Goal: Task Accomplishment & Management: Complete application form

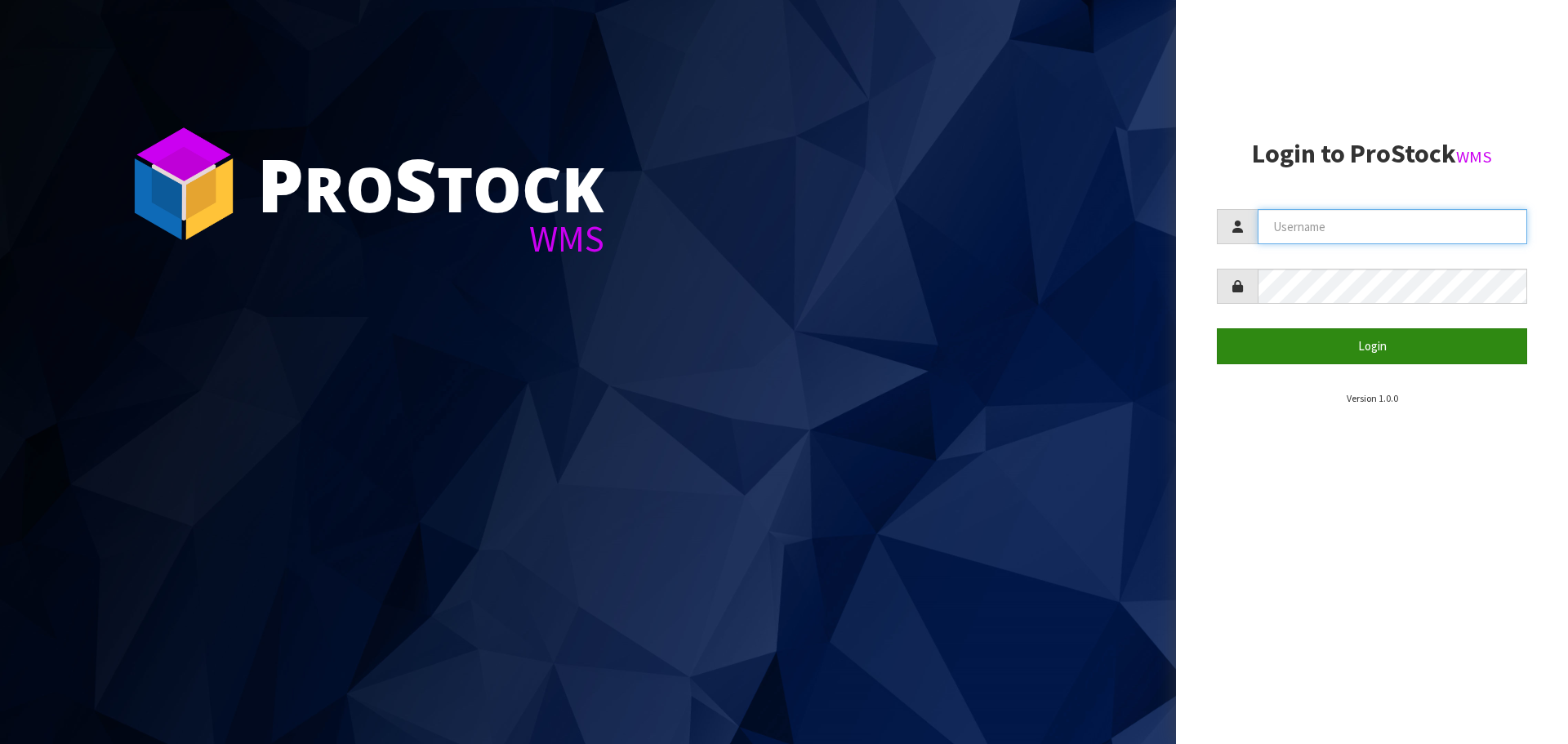
type input "GATOR"
click at [1381, 343] on button "Login" at bounding box center [1372, 345] width 310 height 35
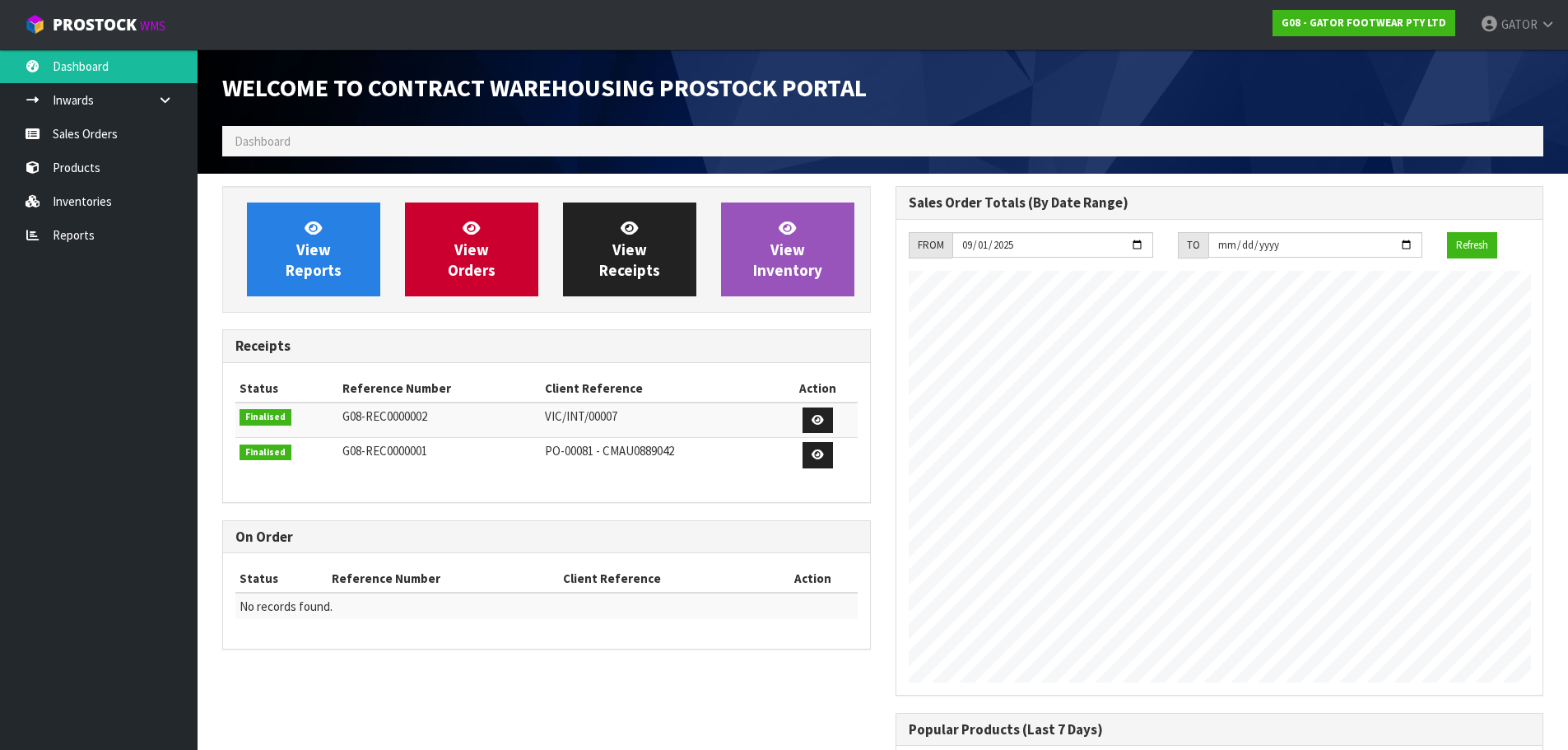
scroll to position [807, 672]
click at [112, 135] on link "Sales Orders" at bounding box center [98, 134] width 197 height 33
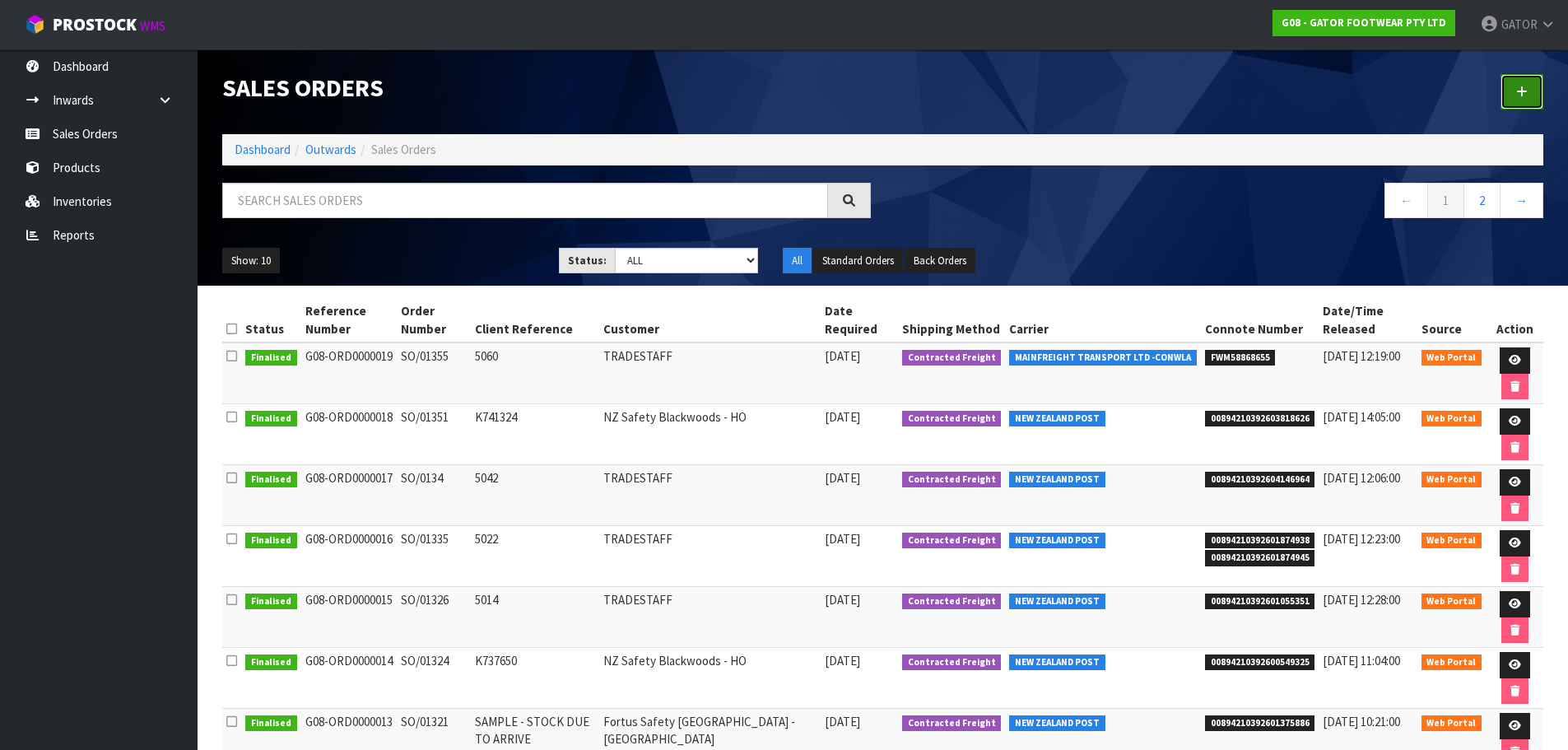
click at [1532, 89] on link at bounding box center [1522, 92] width 43 height 35
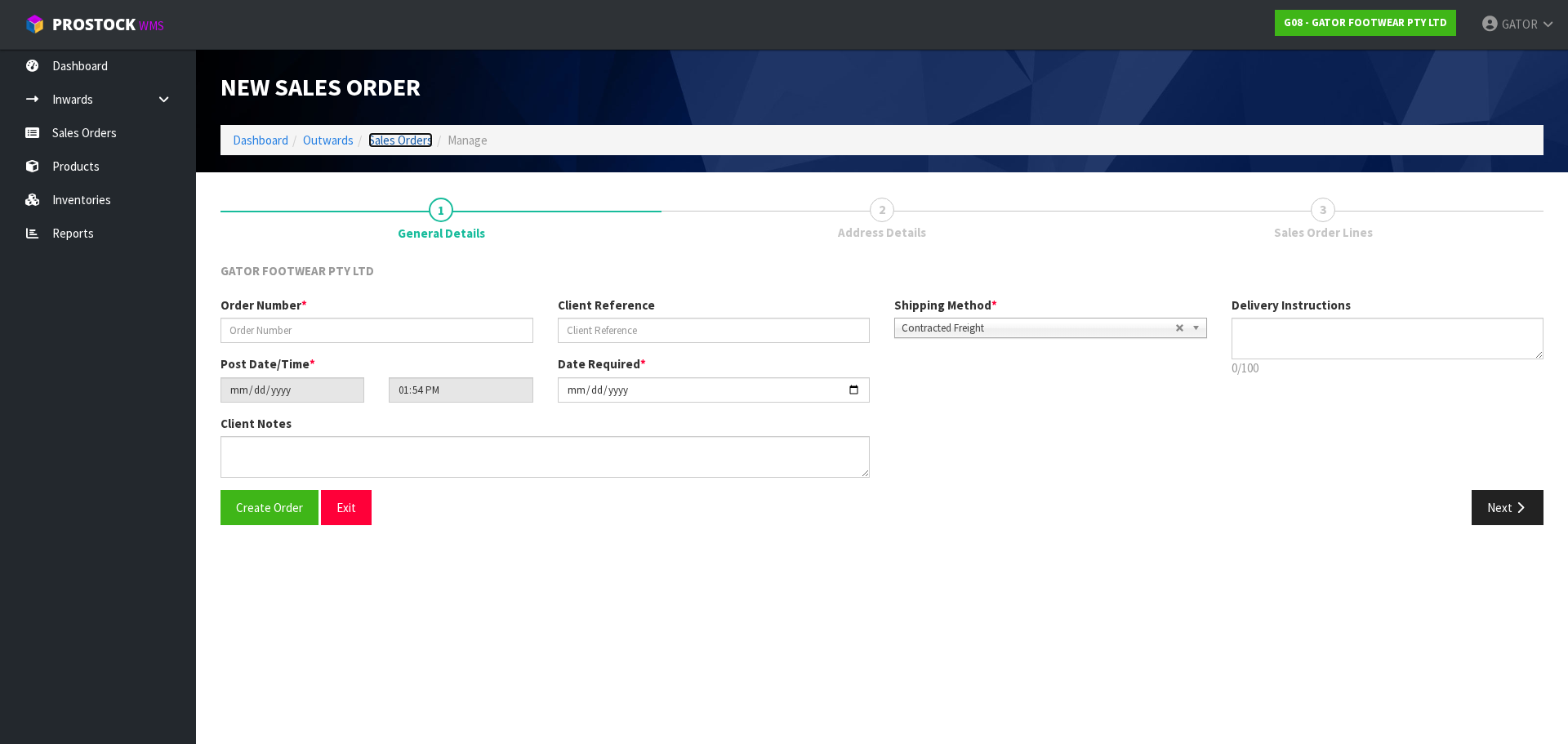
click at [412, 140] on link "Sales Orders" at bounding box center [400, 140] width 64 height 15
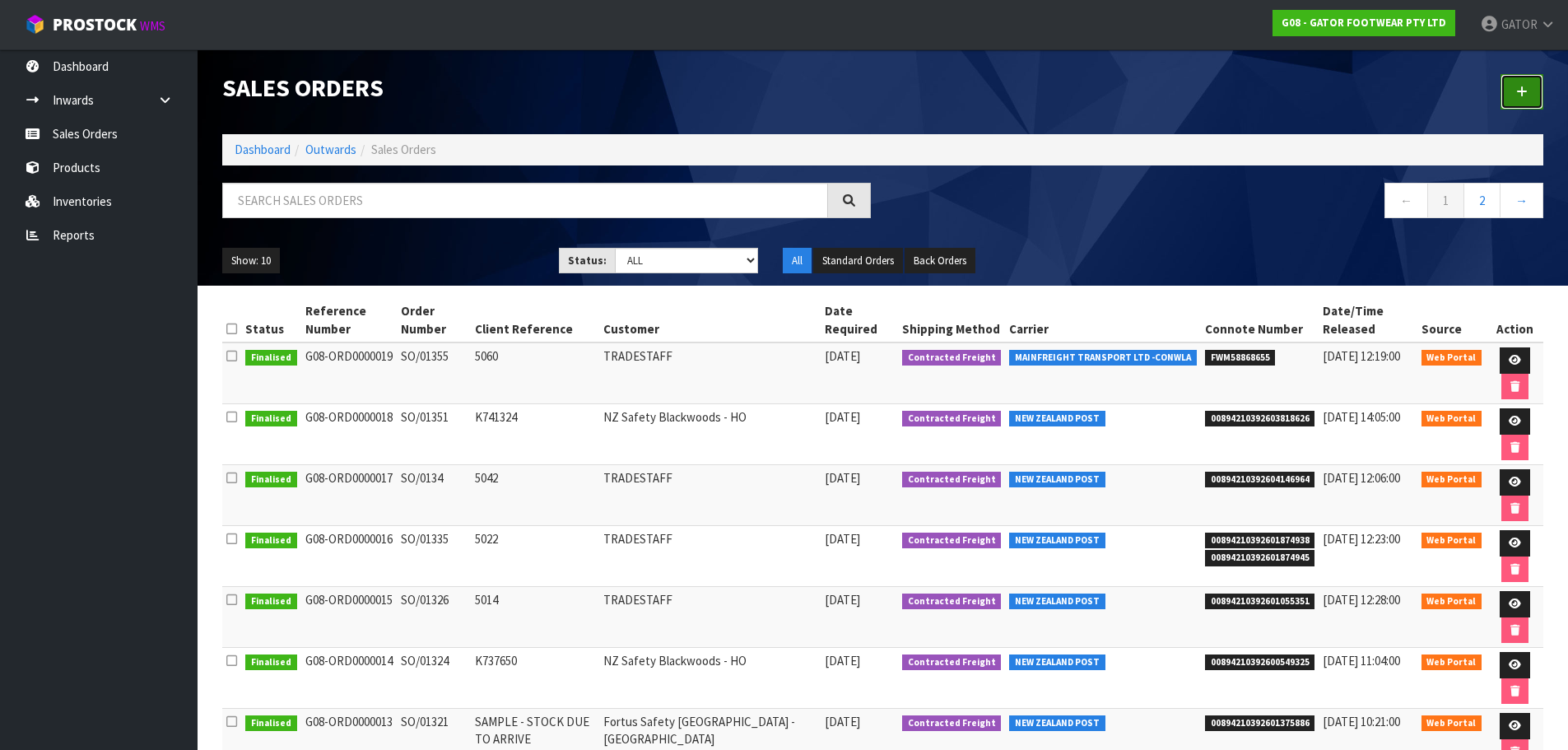
click at [1527, 92] on icon at bounding box center [1522, 92] width 11 height 12
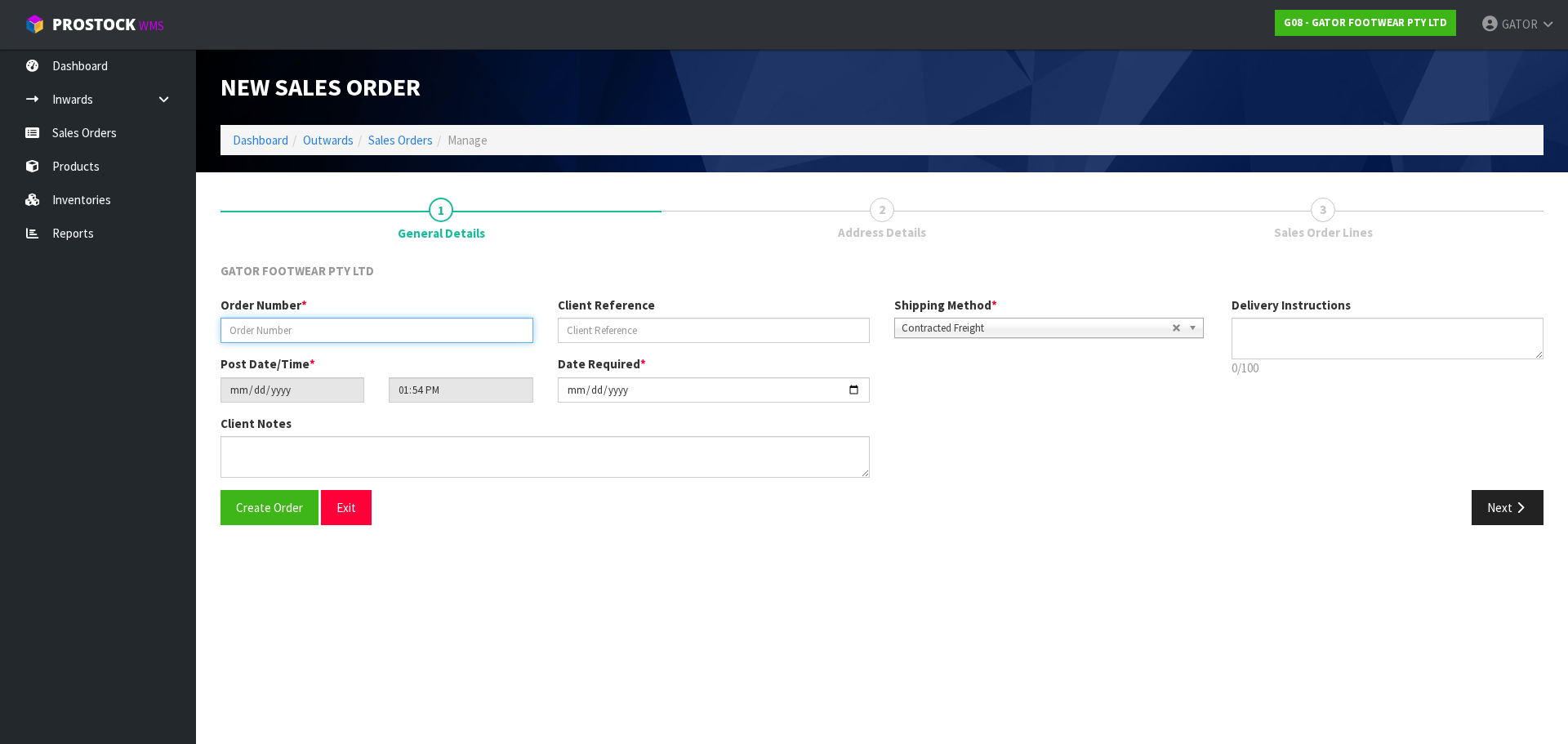
click at [326, 328] on input "text" at bounding box center [377, 330] width 313 height 26
type input "SO/01360"
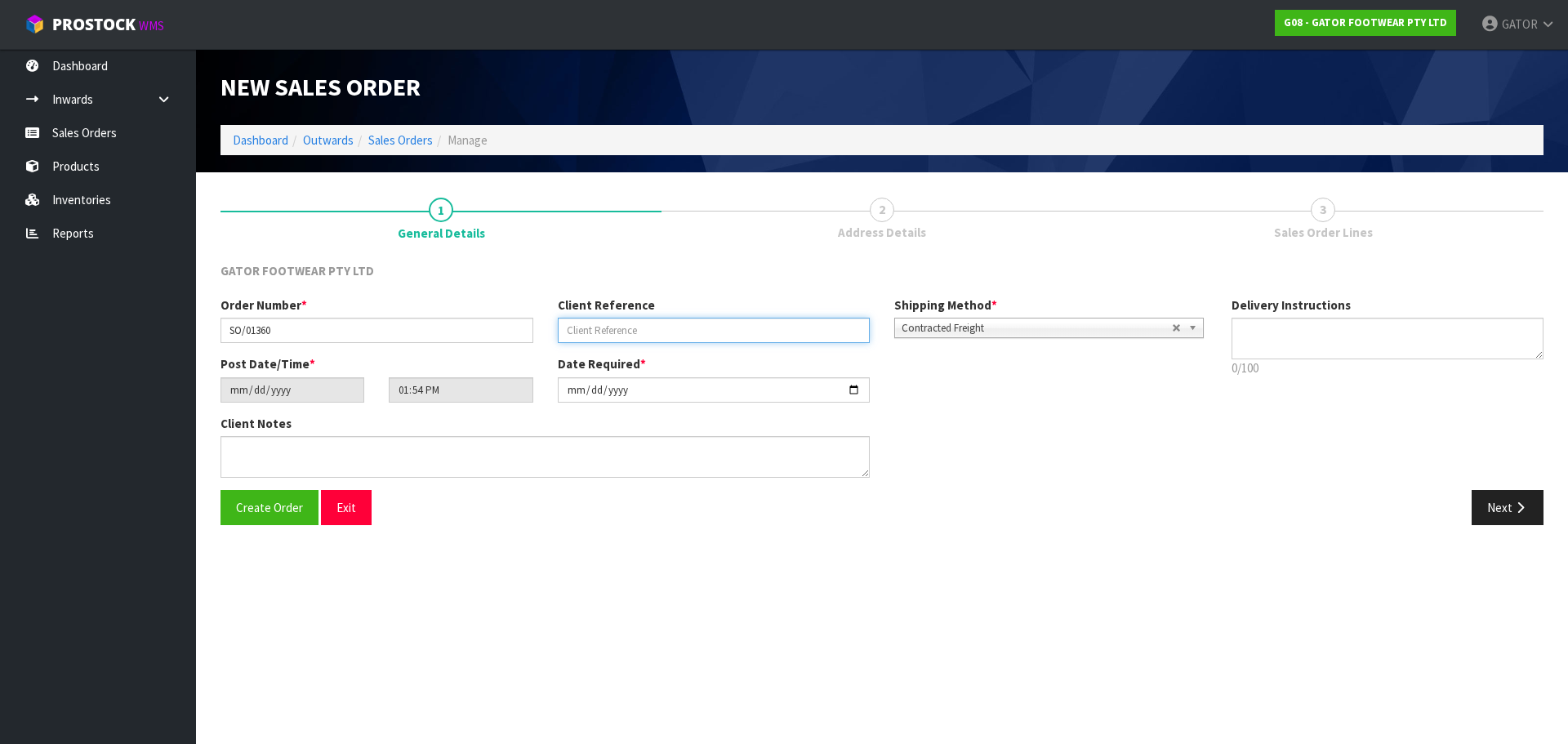
click at [661, 323] on input "text" at bounding box center [714, 330] width 313 height 26
click at [651, 325] on input "text" at bounding box center [714, 330] width 313 height 26
drag, startPoint x: 642, startPoint y: 331, endPoint x: 557, endPoint y: 331, distance: 85.0
click at [558, 331] on input "325124" at bounding box center [714, 330] width 313 height 26
type input "NZ/OUT/00021"
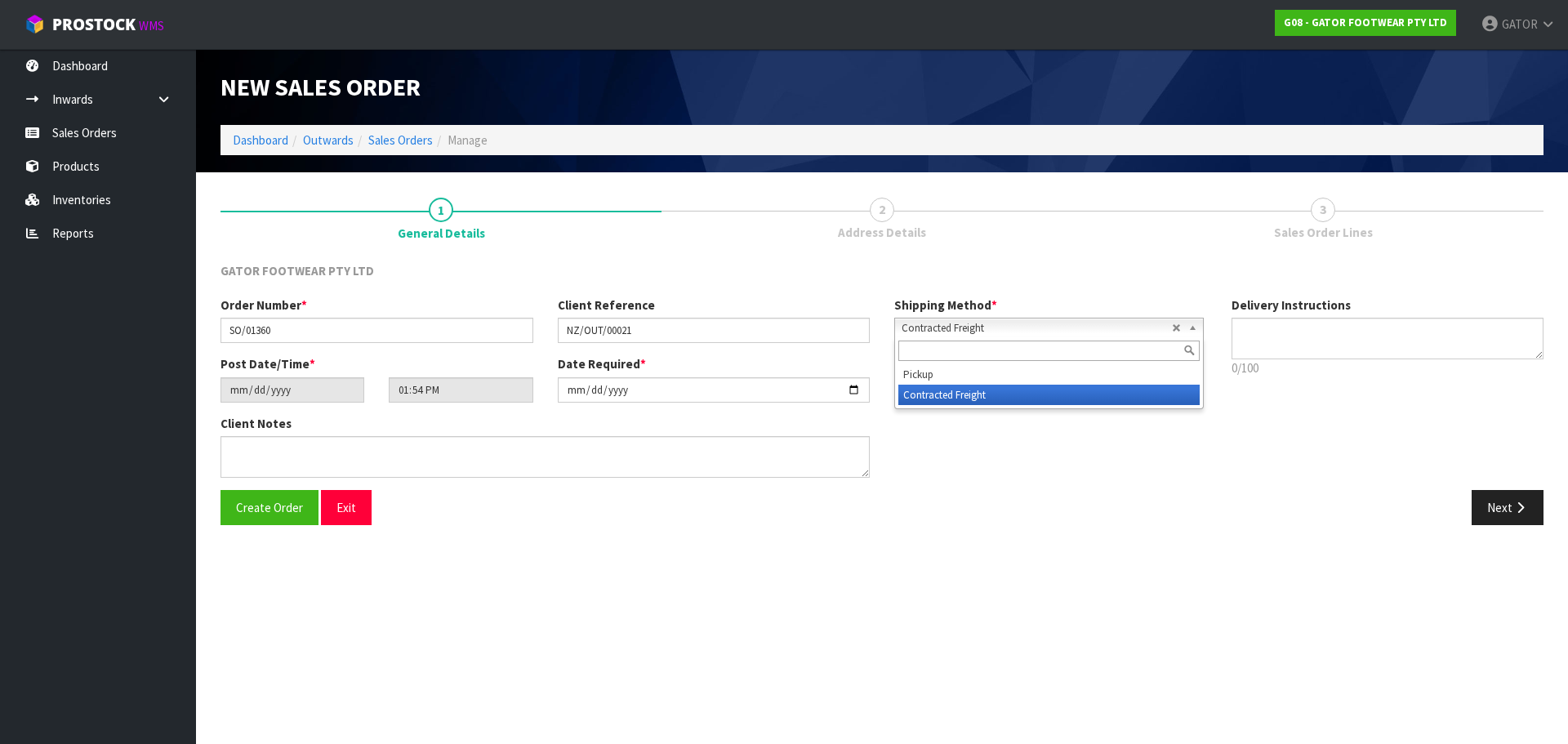
click at [1120, 326] on span "Contracted Freight" at bounding box center [1037, 328] width 271 height 20
click at [1124, 326] on span "Contracted Freight" at bounding box center [1037, 328] width 271 height 20
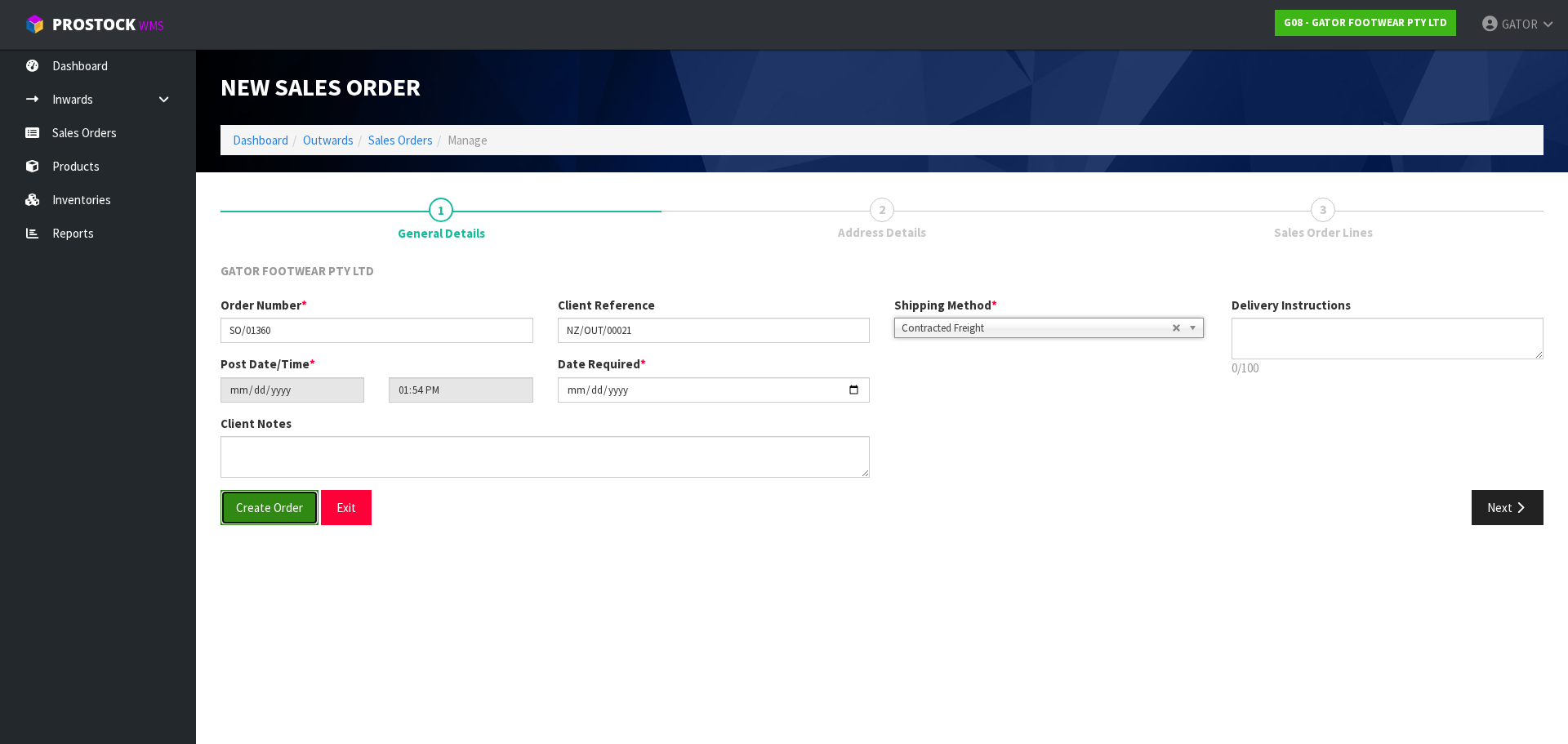
click at [270, 505] on span "Create Order" at bounding box center [269, 507] width 67 height 15
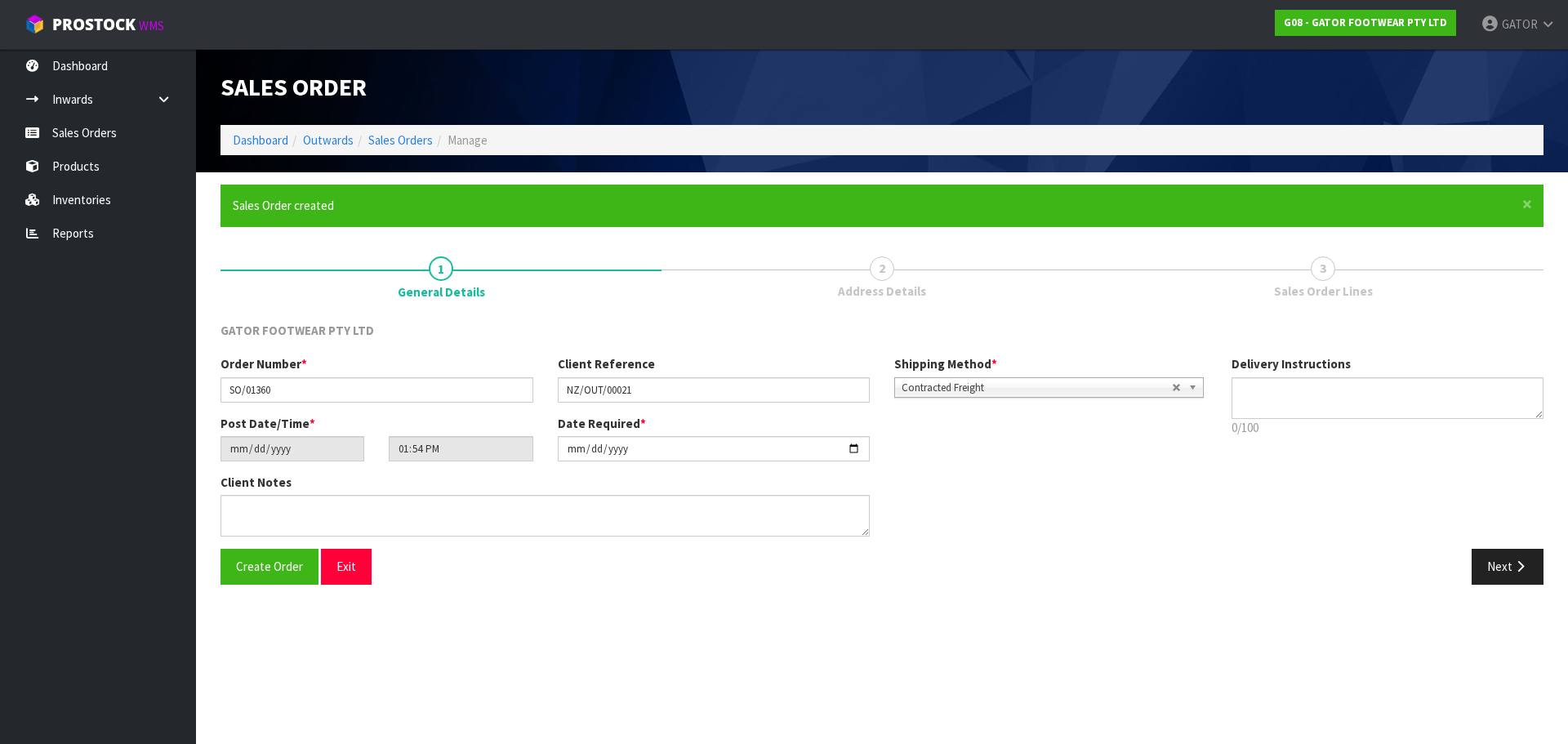
type input "17:24:00.000"
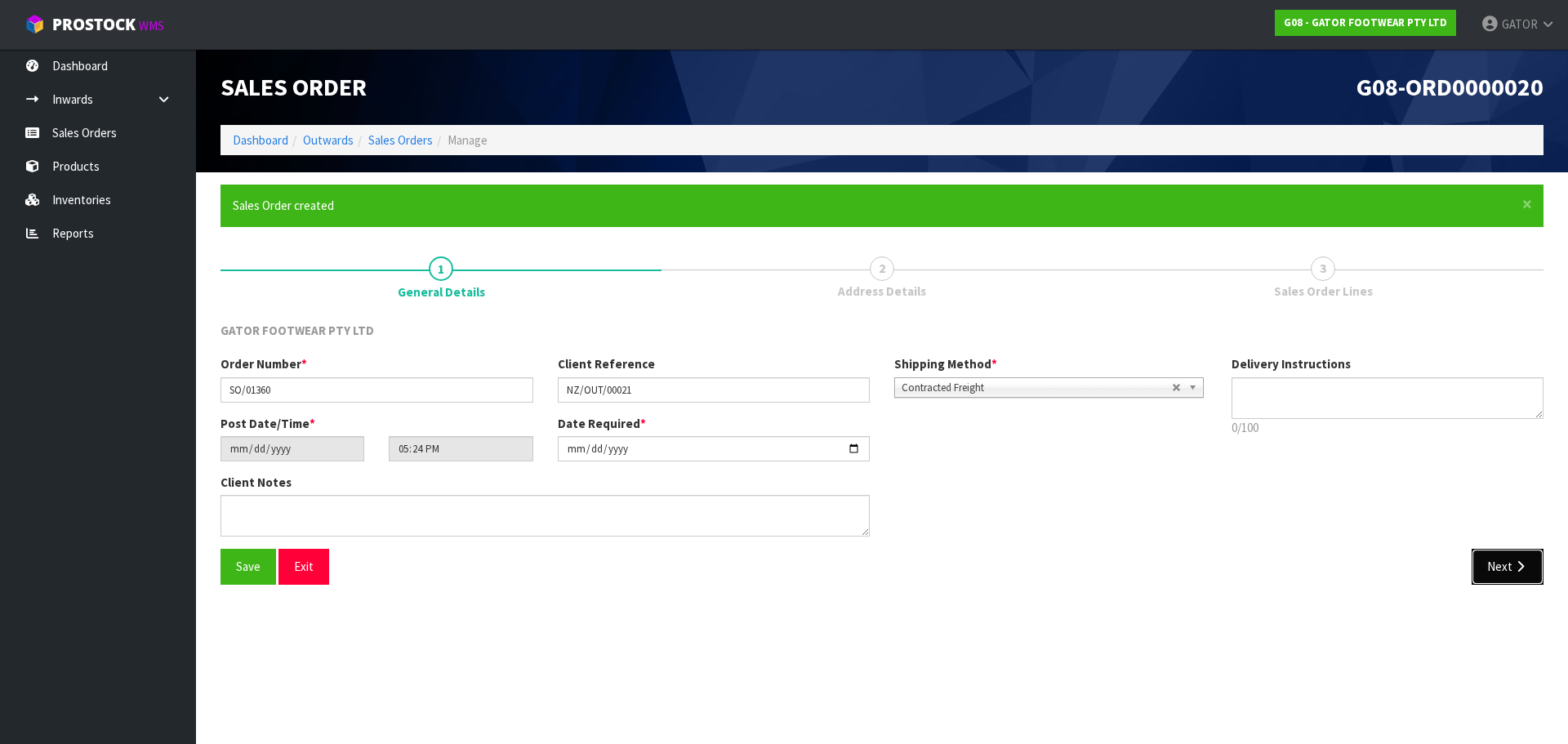
click at [1514, 570] on icon "button" at bounding box center [1521, 566] width 15 height 12
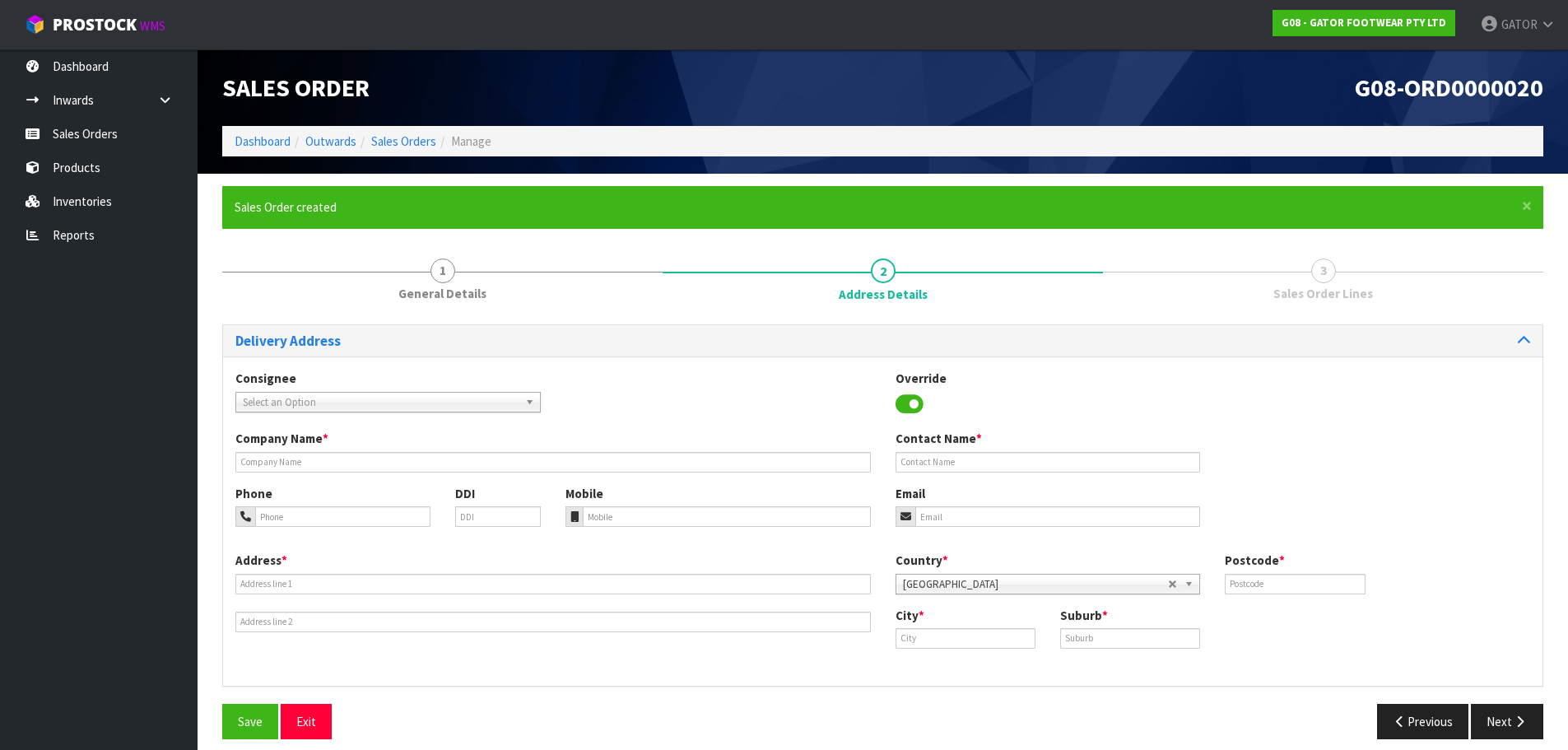
click at [409, 403] on span "Select an Option" at bounding box center [381, 403] width 276 height 20
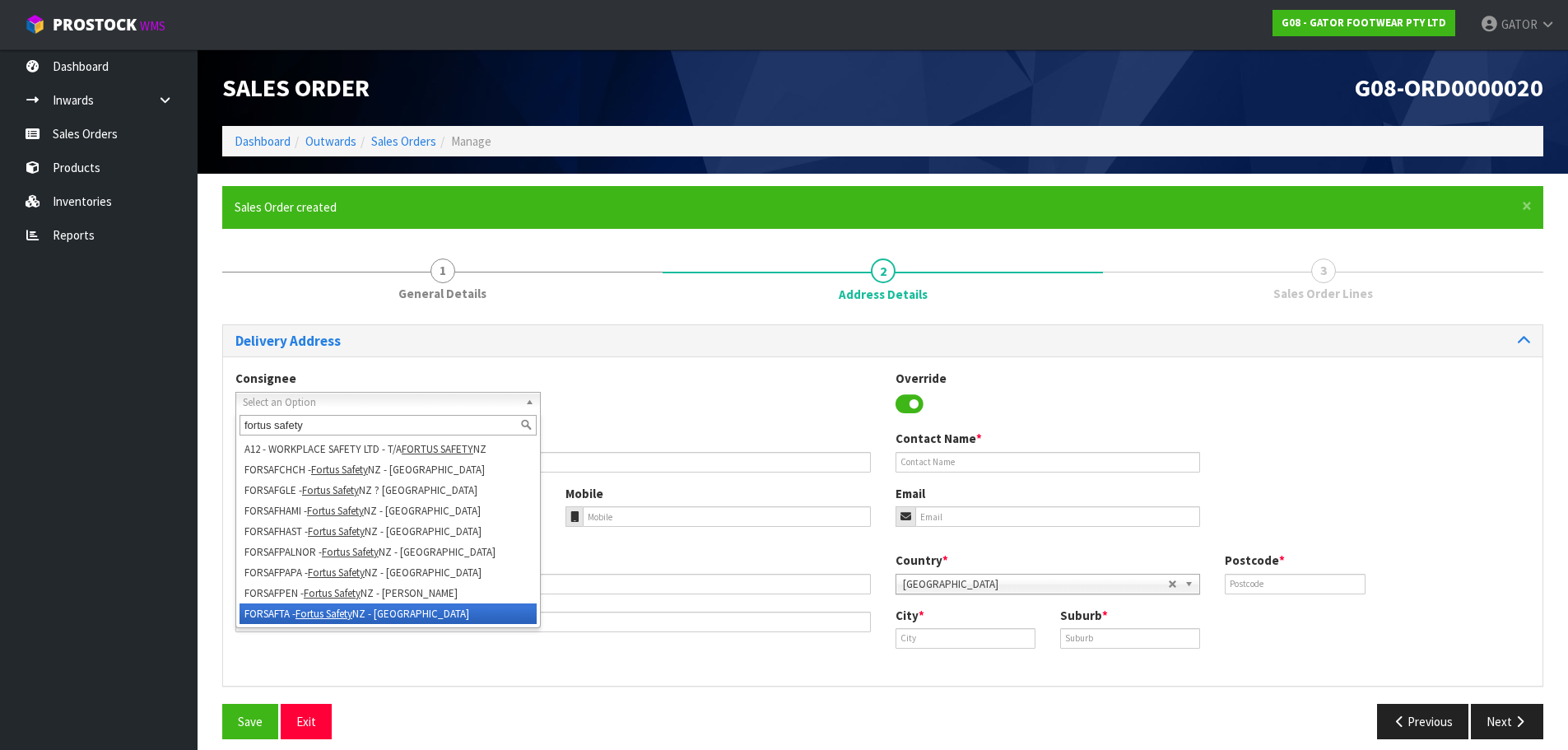
type input "fortus safety"
click at [340, 611] on em "Fortus Safety" at bounding box center [324, 614] width 57 height 14
type input "Fortus Safety NZ - [GEOGRAPHIC_DATA]"
type input "[STREET_ADDRESS]"
type input "627"
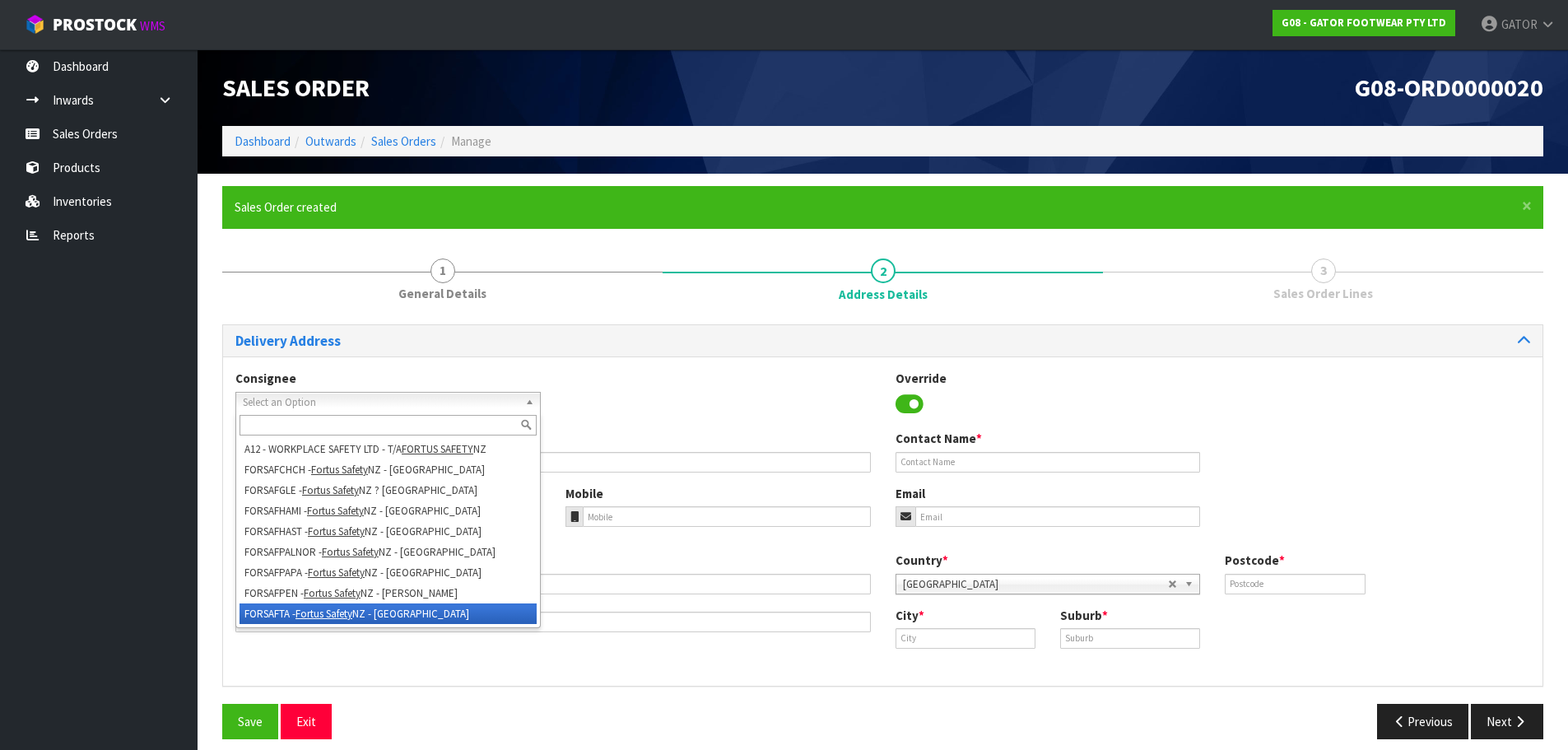
type input "[GEOGRAPHIC_DATA]"
type input "Glenfield"
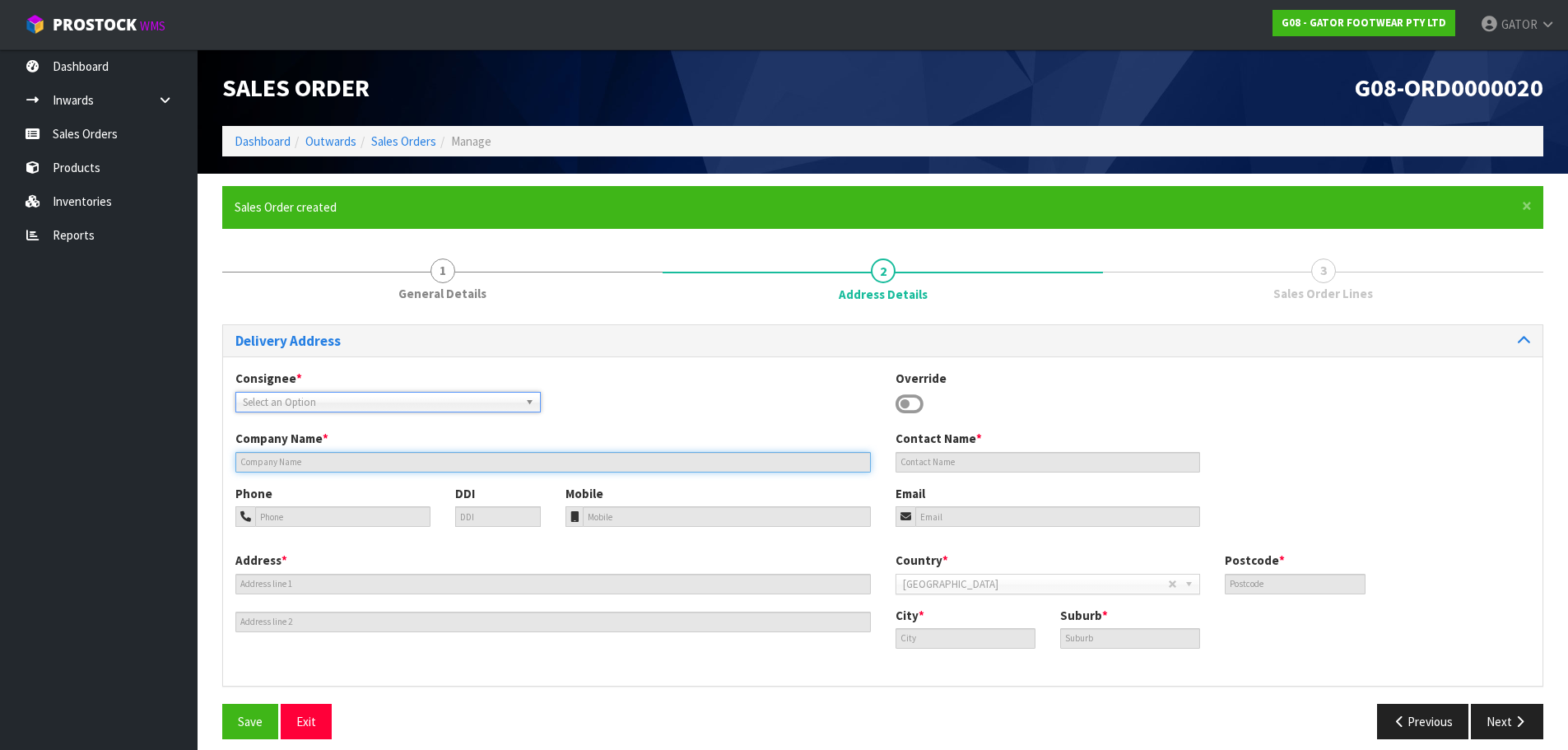
click at [376, 463] on input "text" at bounding box center [553, 463] width 635 height 21
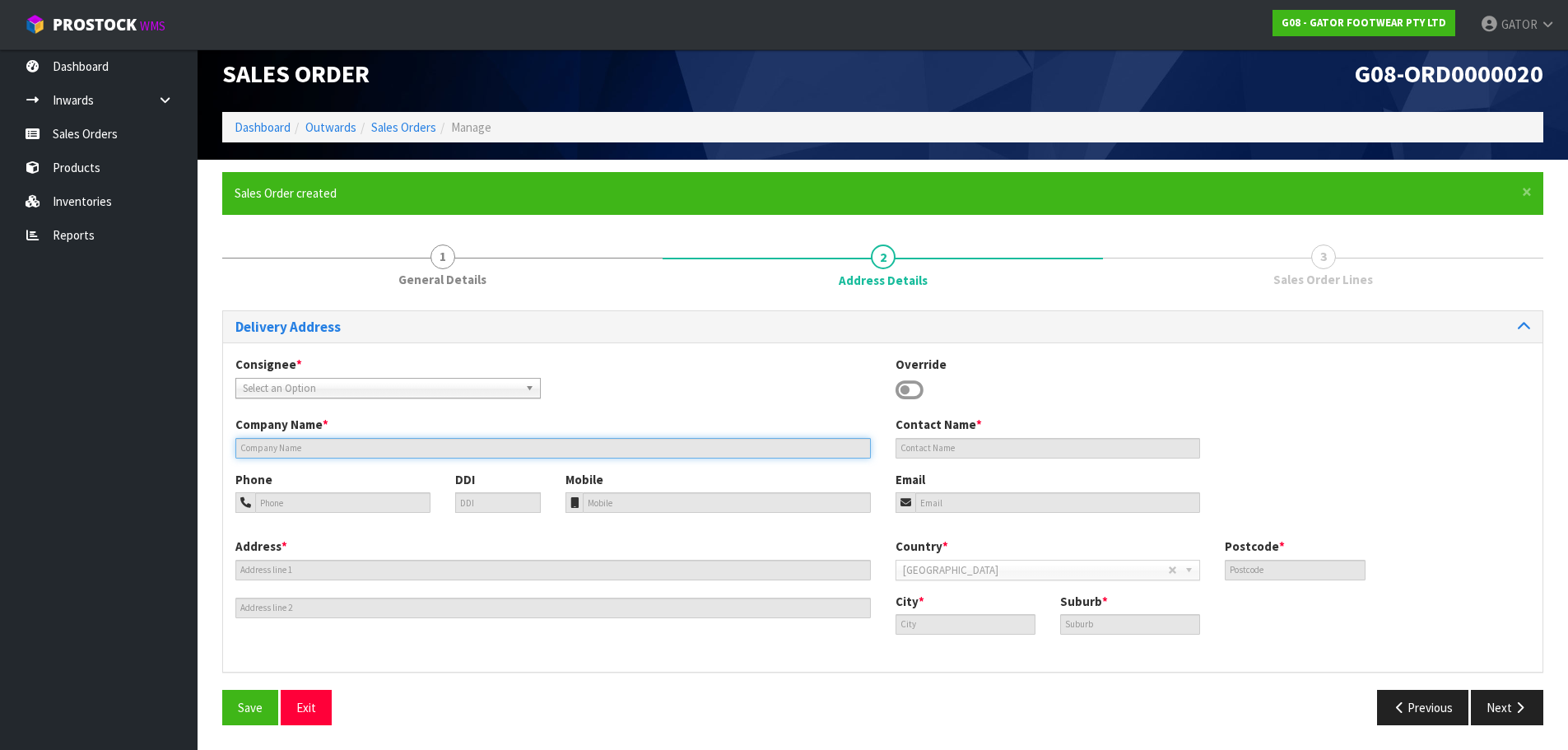
click at [271, 450] on input "text" at bounding box center [553, 448] width 635 height 21
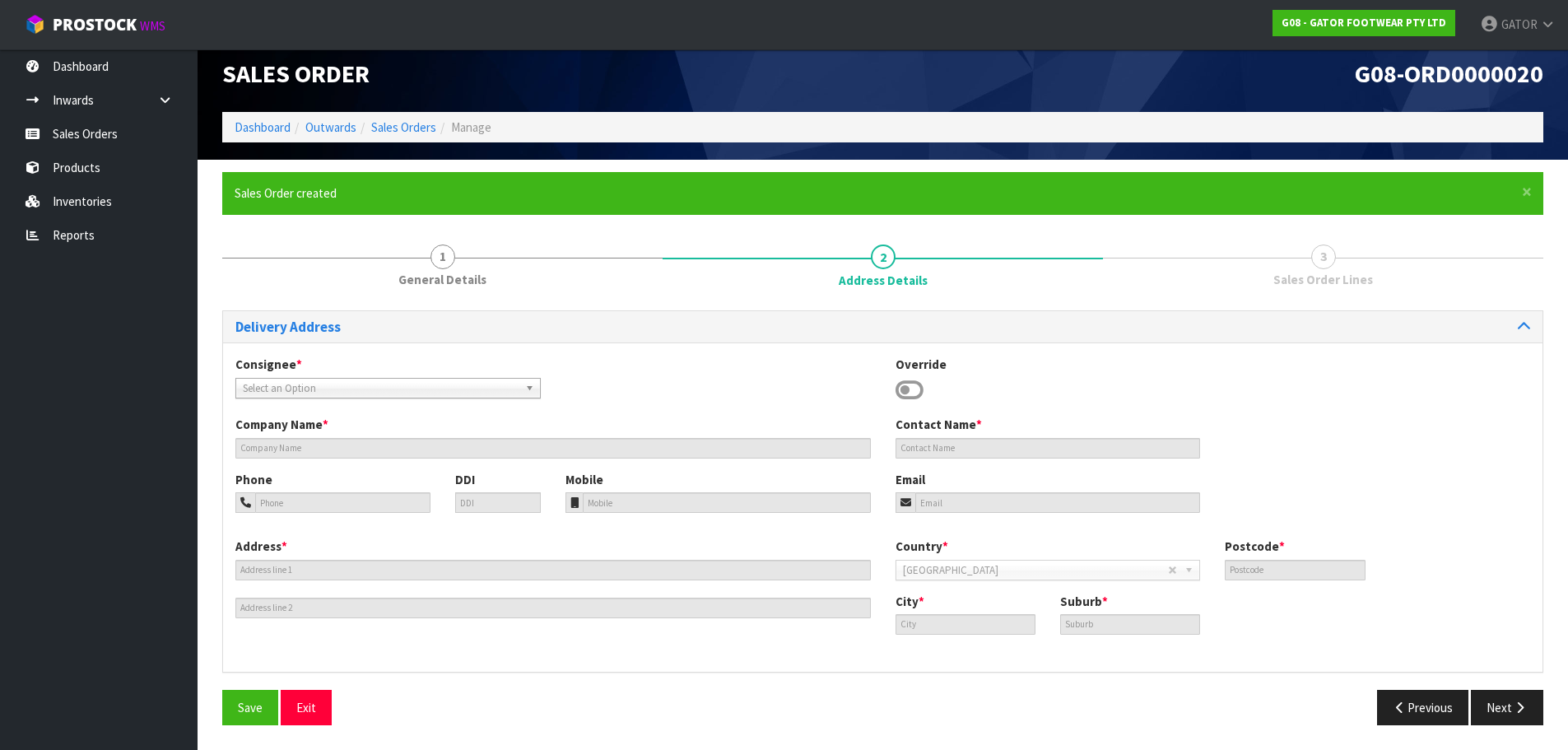
click at [528, 388] on b at bounding box center [533, 388] width 15 height 19
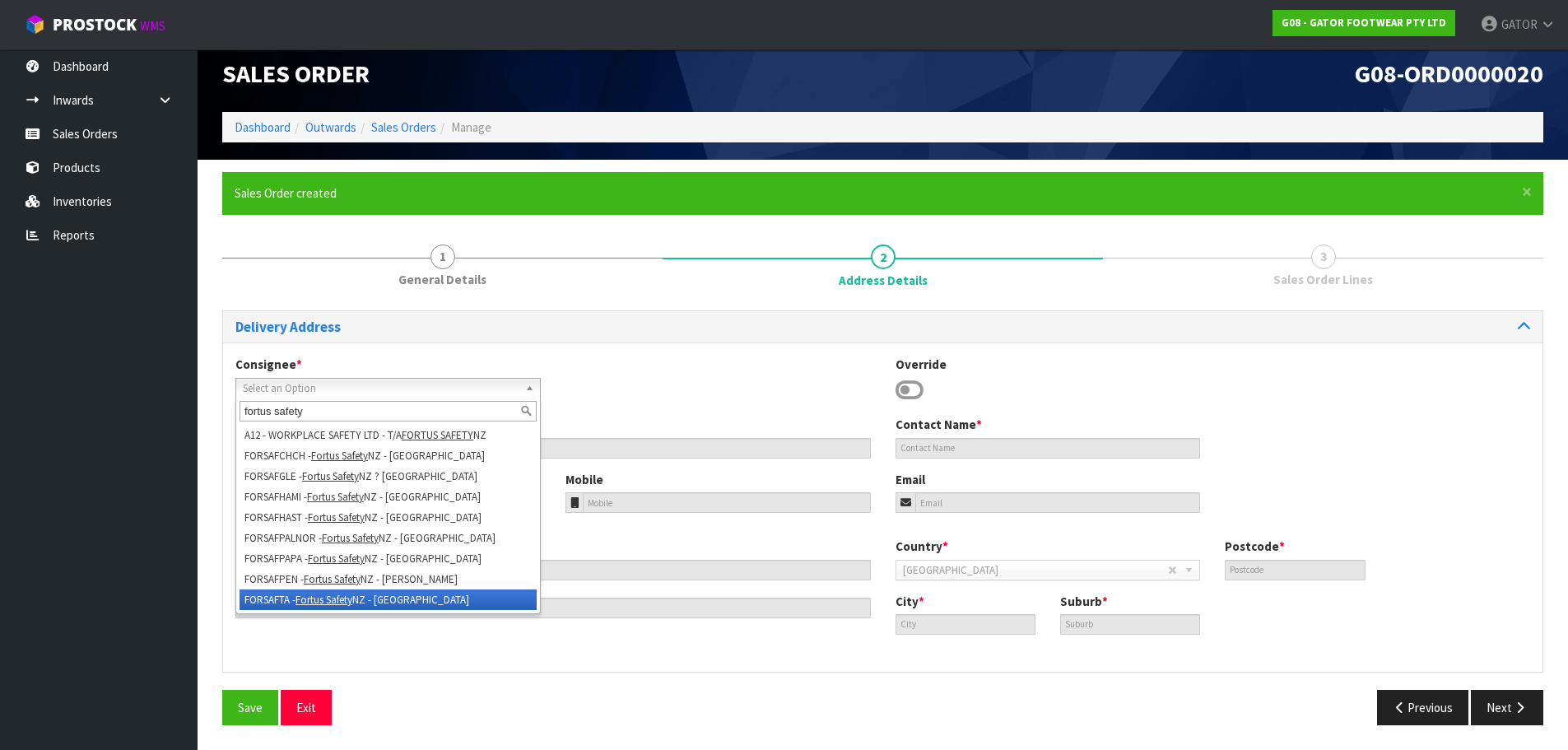
type input "fortus safety"
click at [415, 598] on li "FORSAFTA - Fortus Safety NZ - [GEOGRAPHIC_DATA]" at bounding box center [388, 600] width 298 height 21
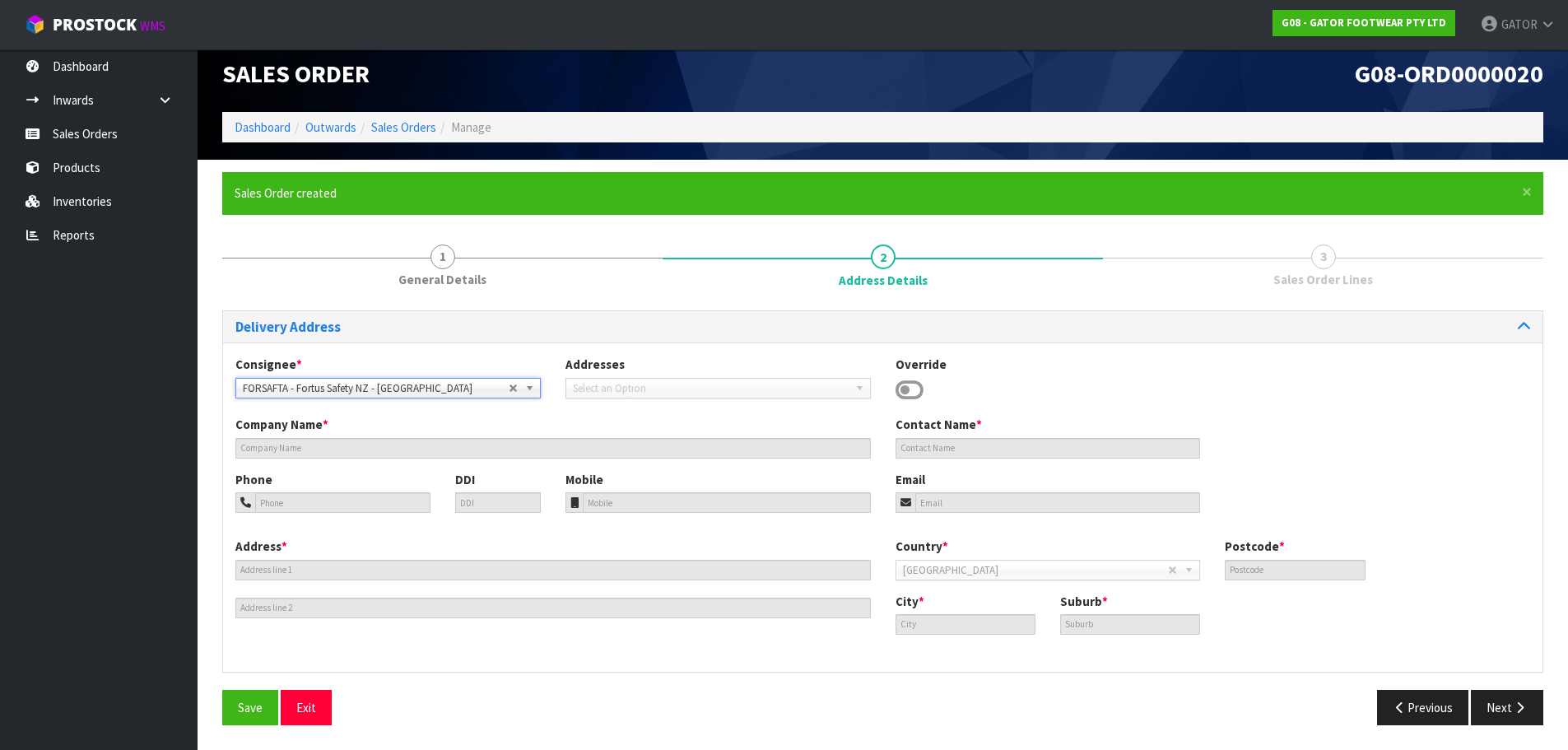
type input "Fortus Safety NZ - [GEOGRAPHIC_DATA]"
type input "[STREET_ADDRESS]"
type input "627"
type input "[GEOGRAPHIC_DATA]"
type input "Glenfield"
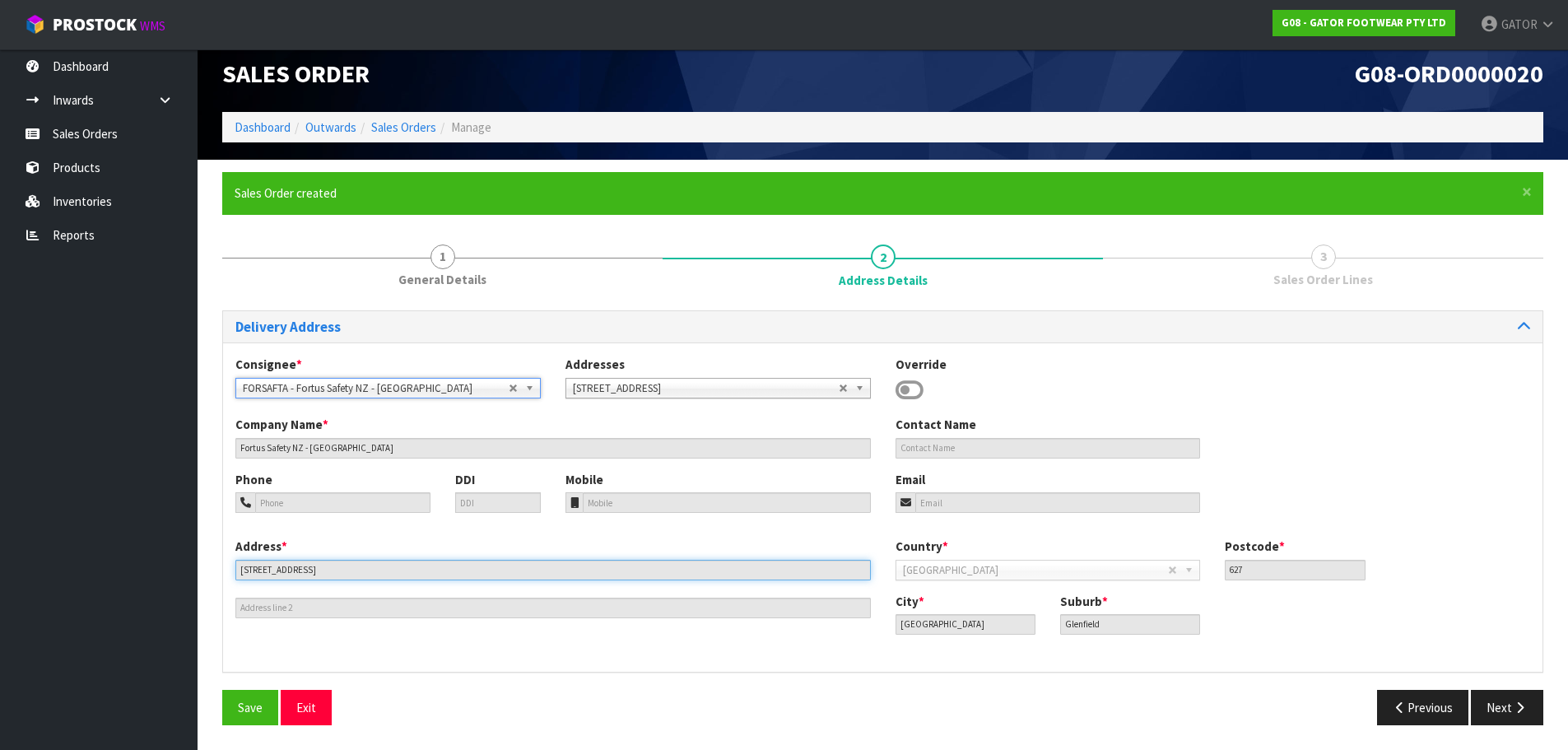
click at [354, 573] on input "[STREET_ADDRESS]" at bounding box center [553, 571] width 635 height 21
click at [356, 571] on input "[STREET_ADDRESS]" at bounding box center [553, 571] width 635 height 21
click at [324, 572] on input "[STREET_ADDRESS]" at bounding box center [553, 571] width 635 height 21
click at [320, 572] on input "[STREET_ADDRESS]" at bounding box center [553, 571] width 635 height 21
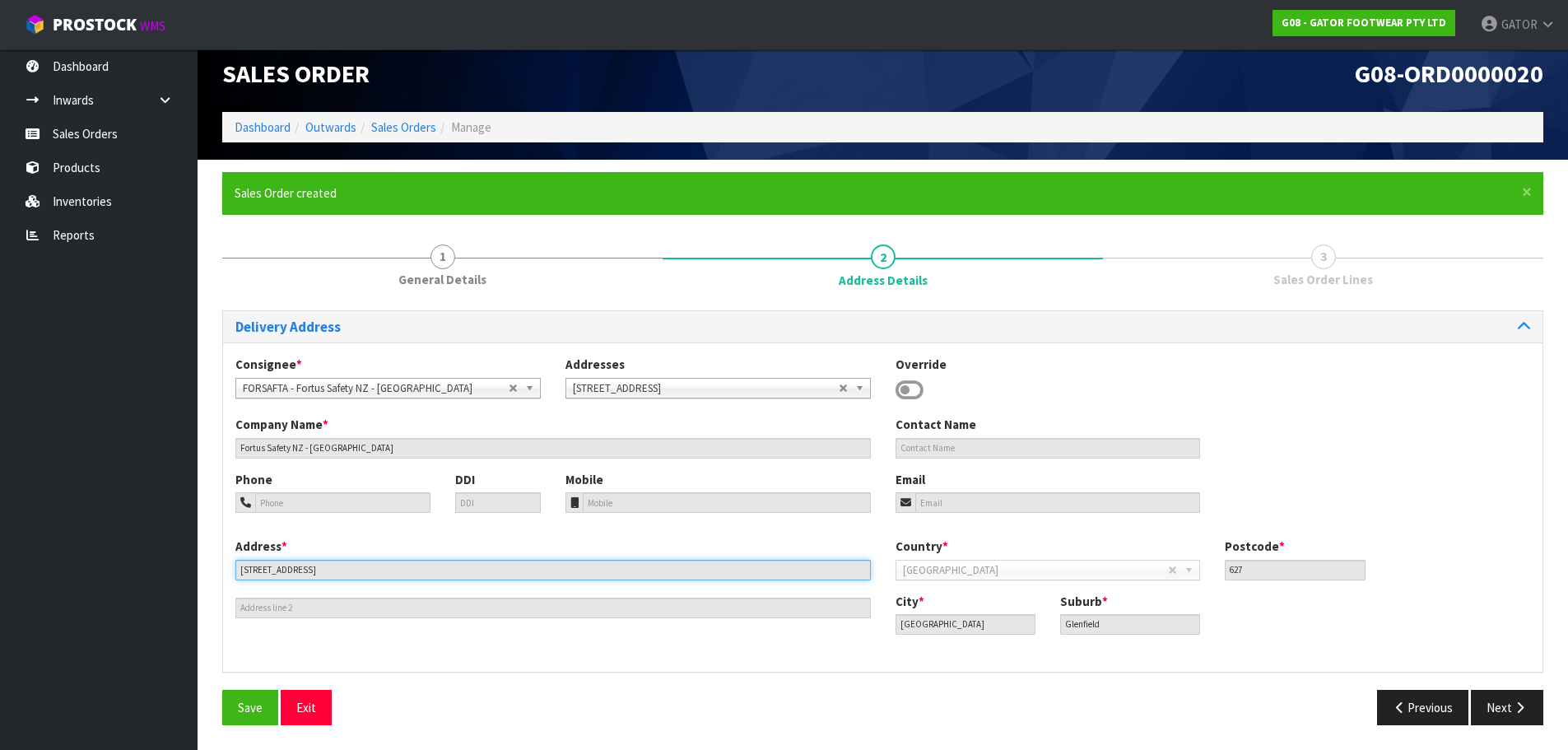
drag, startPoint x: 238, startPoint y: 571, endPoint x: 311, endPoint y: 565, distance: 73.2
click at [311, 565] on input "[STREET_ADDRESS]" at bounding box center [553, 571] width 635 height 21
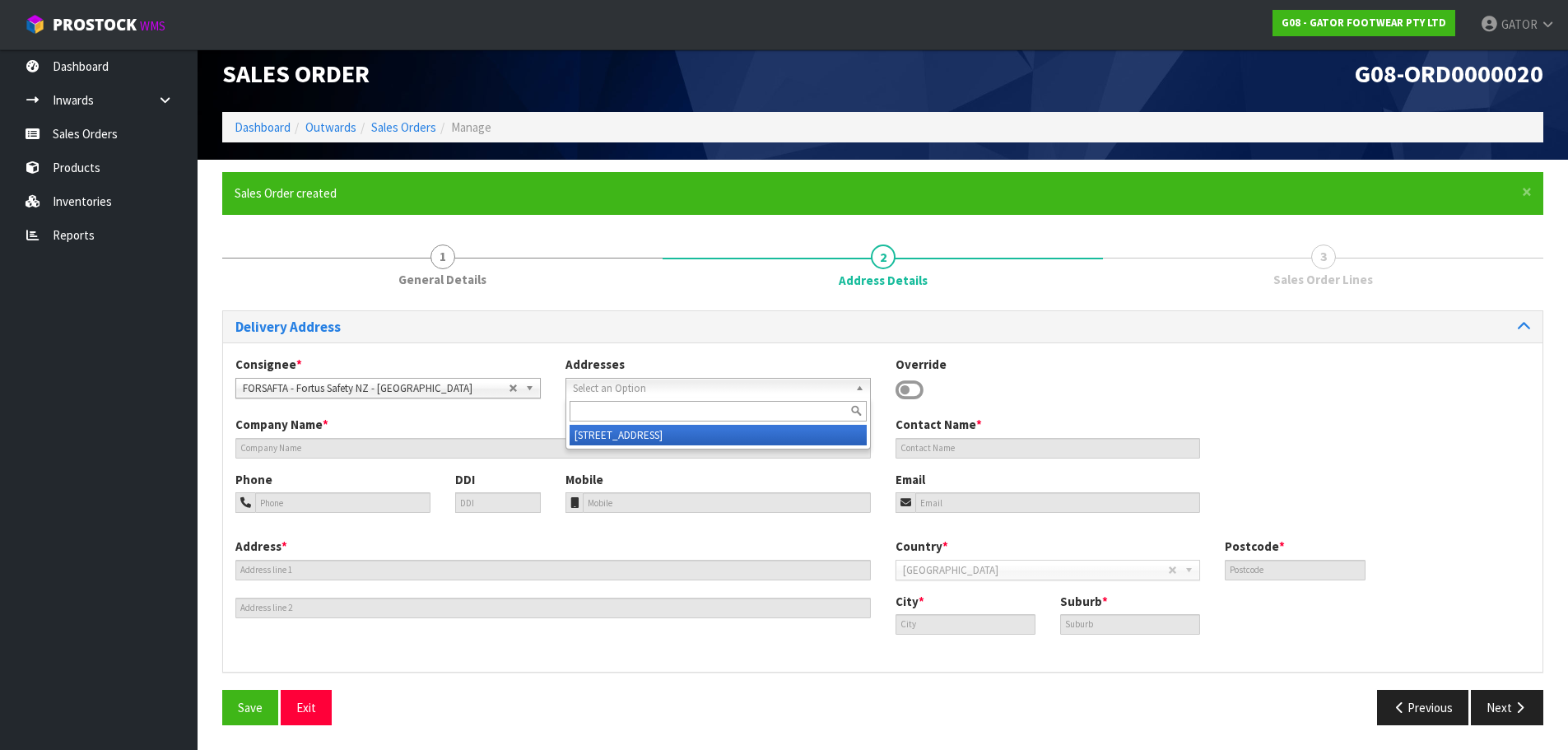
click at [714, 388] on span "Select an Option" at bounding box center [706, 388] width 266 height 20
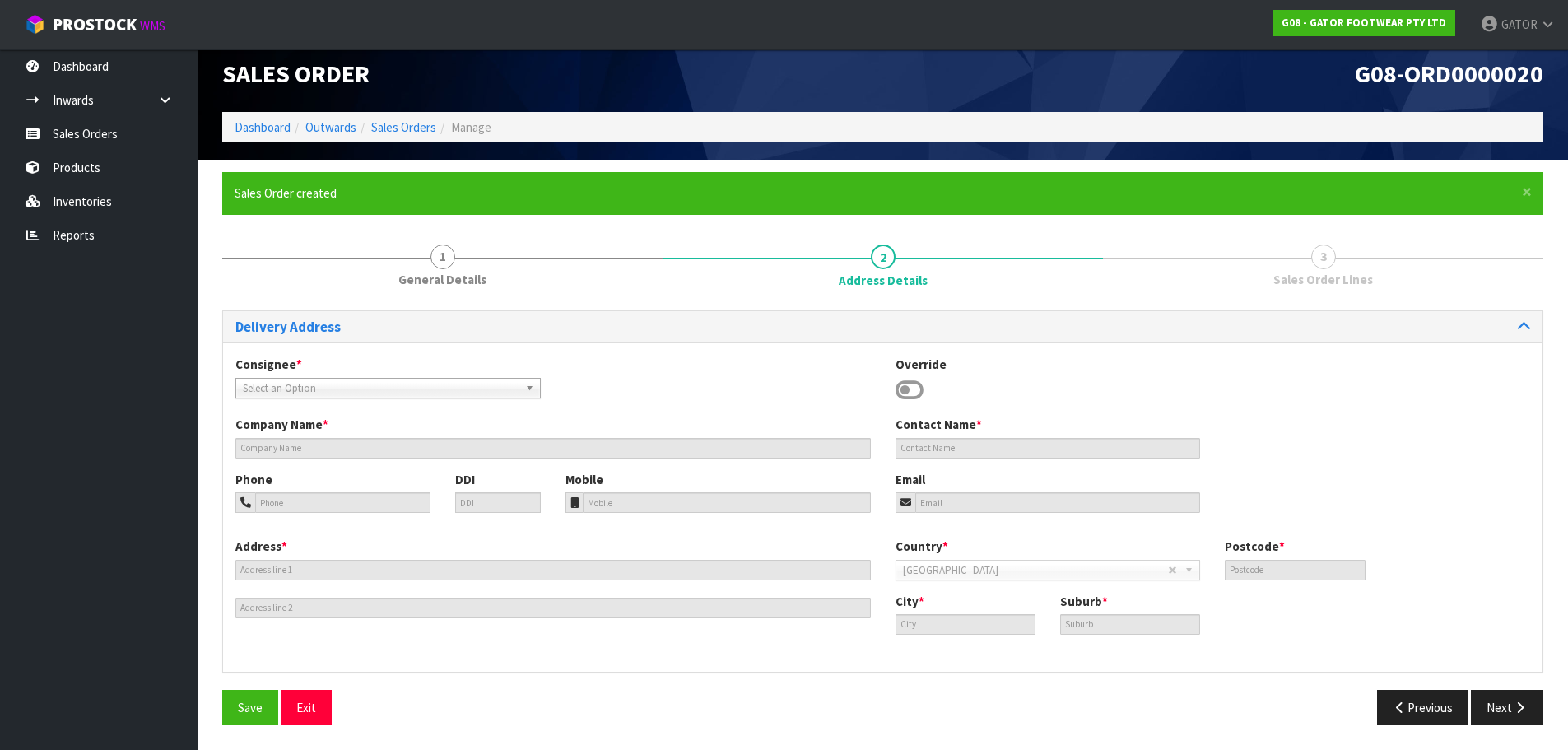
click at [394, 391] on span "Select an Option" at bounding box center [376, 388] width 266 height 20
type input "Fortus Safety NZ - [GEOGRAPHIC_DATA] ([PERSON_NAME] St)"
click at [616, 394] on div "Consignee * 000001.BAY MECHANICS - BAY MECHANICS 000001A - BRAKE & TRANSMISSION…" at bounding box center [883, 385] width 1320 height 60
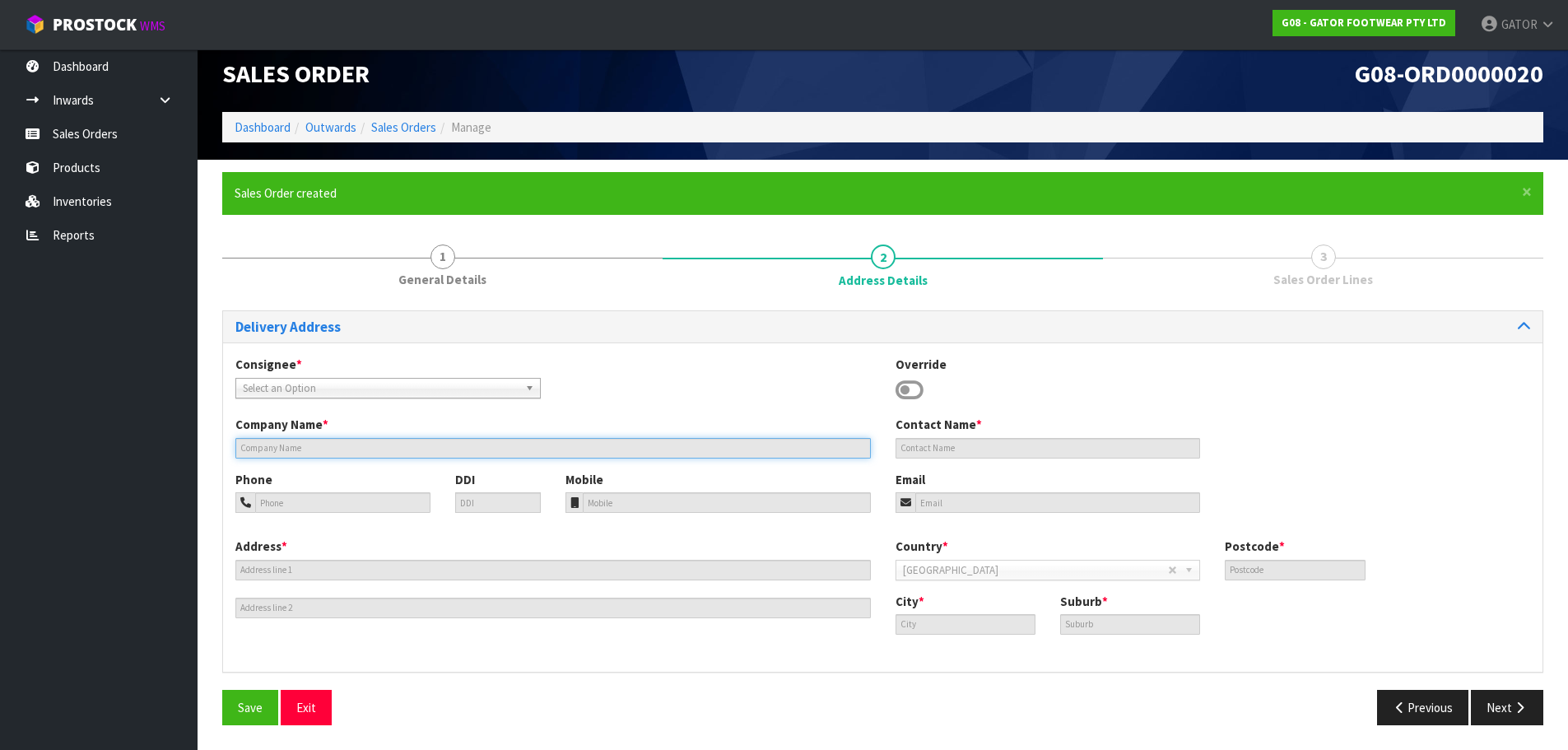
click at [340, 443] on input "text" at bounding box center [553, 448] width 635 height 21
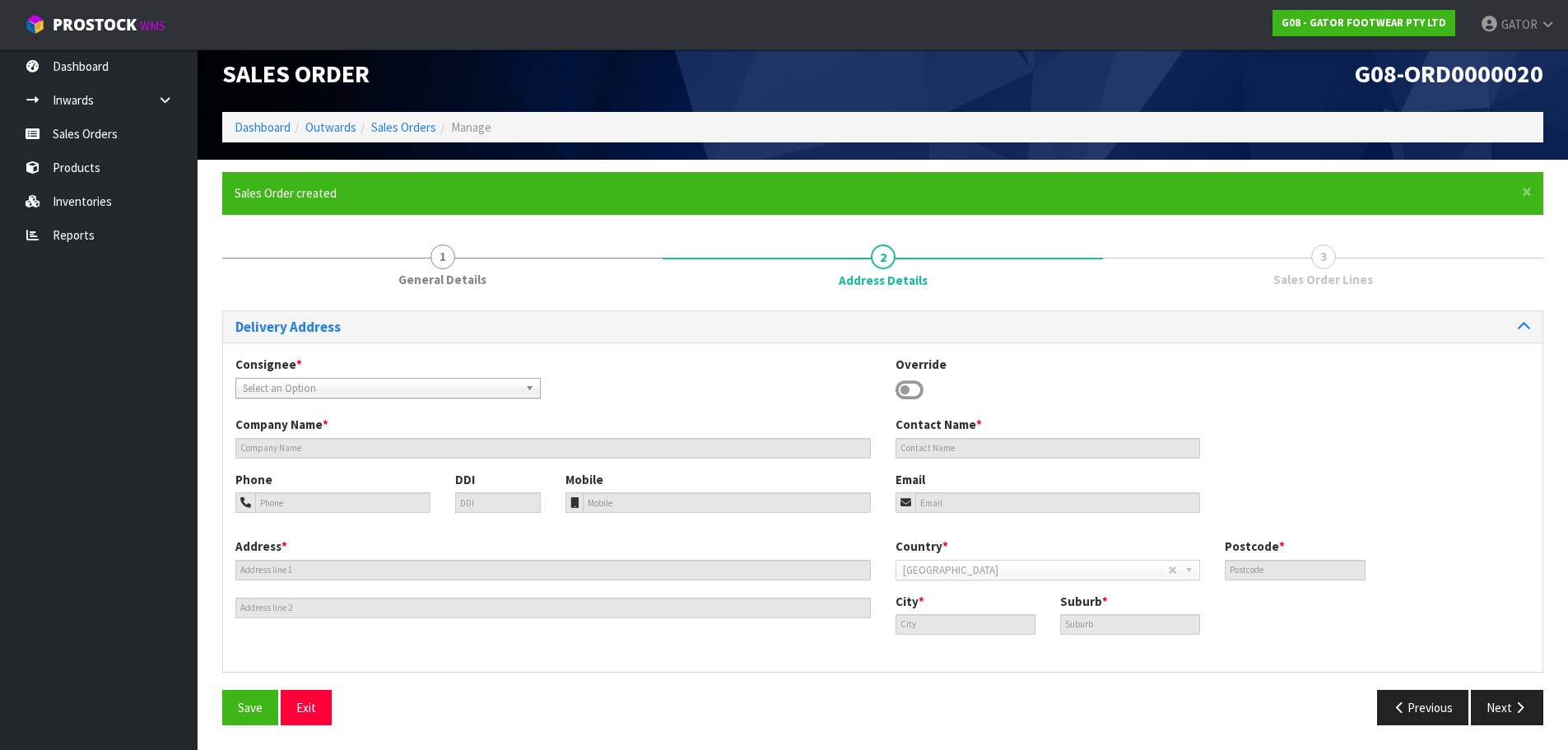
click at [446, 387] on span "Select an Option" at bounding box center [376, 388] width 266 height 20
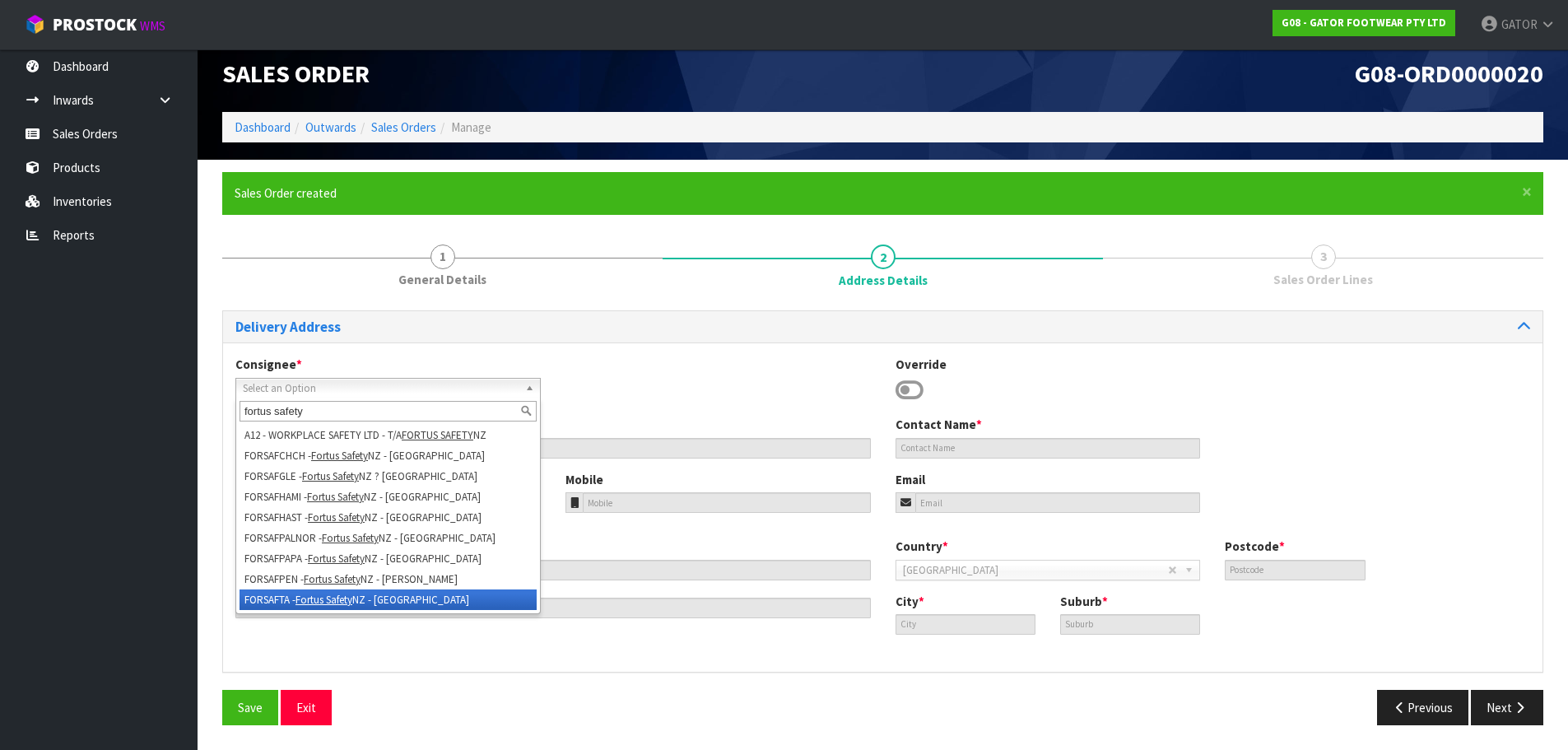
type input "fortus safety"
click at [419, 597] on li "FORSAFTA - Fortus Safety NZ - [GEOGRAPHIC_DATA]" at bounding box center [388, 600] width 298 height 21
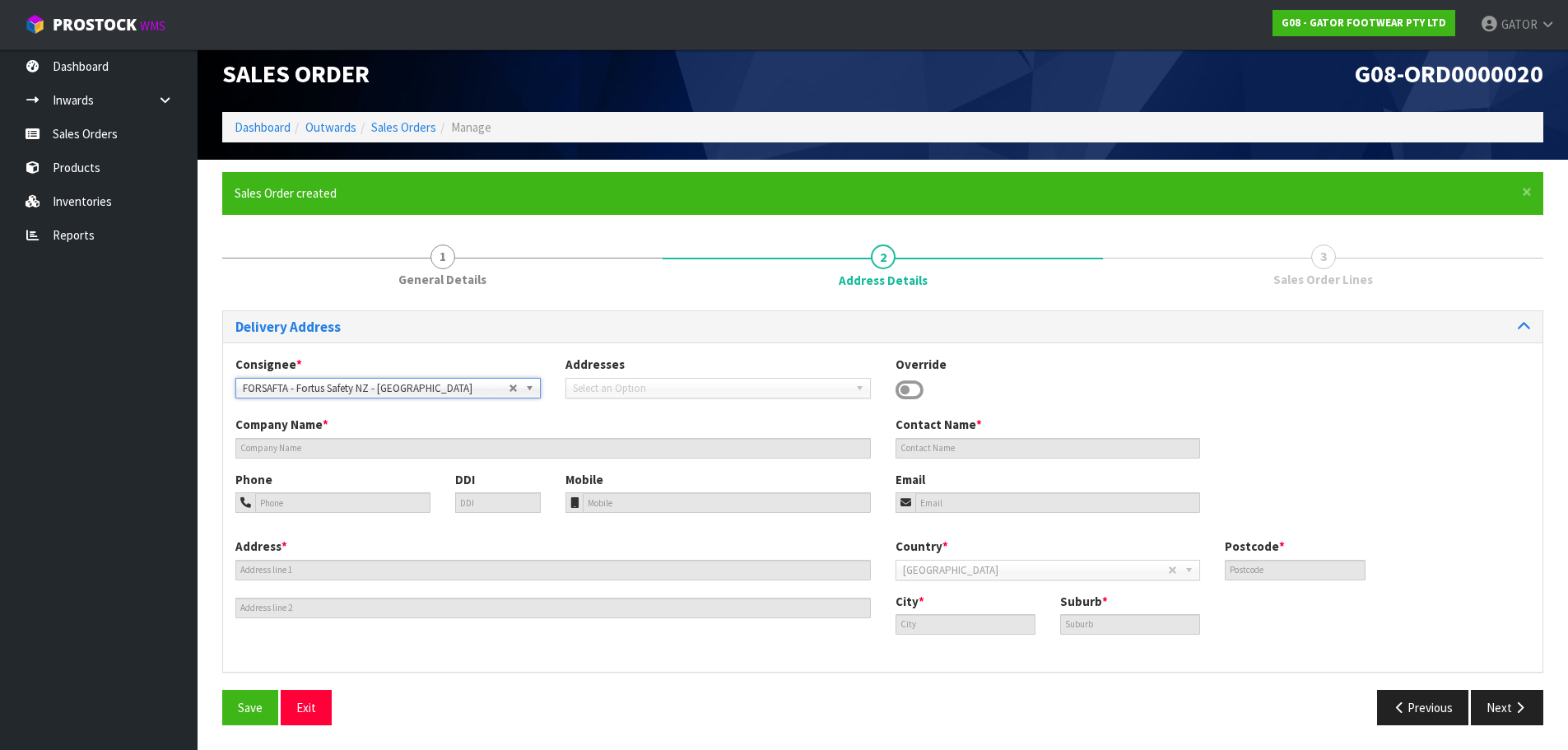
type input "Fortus Safety NZ - [GEOGRAPHIC_DATA]"
type input "[STREET_ADDRESS]"
type input "627"
type input "[GEOGRAPHIC_DATA]"
type input "Glenfield"
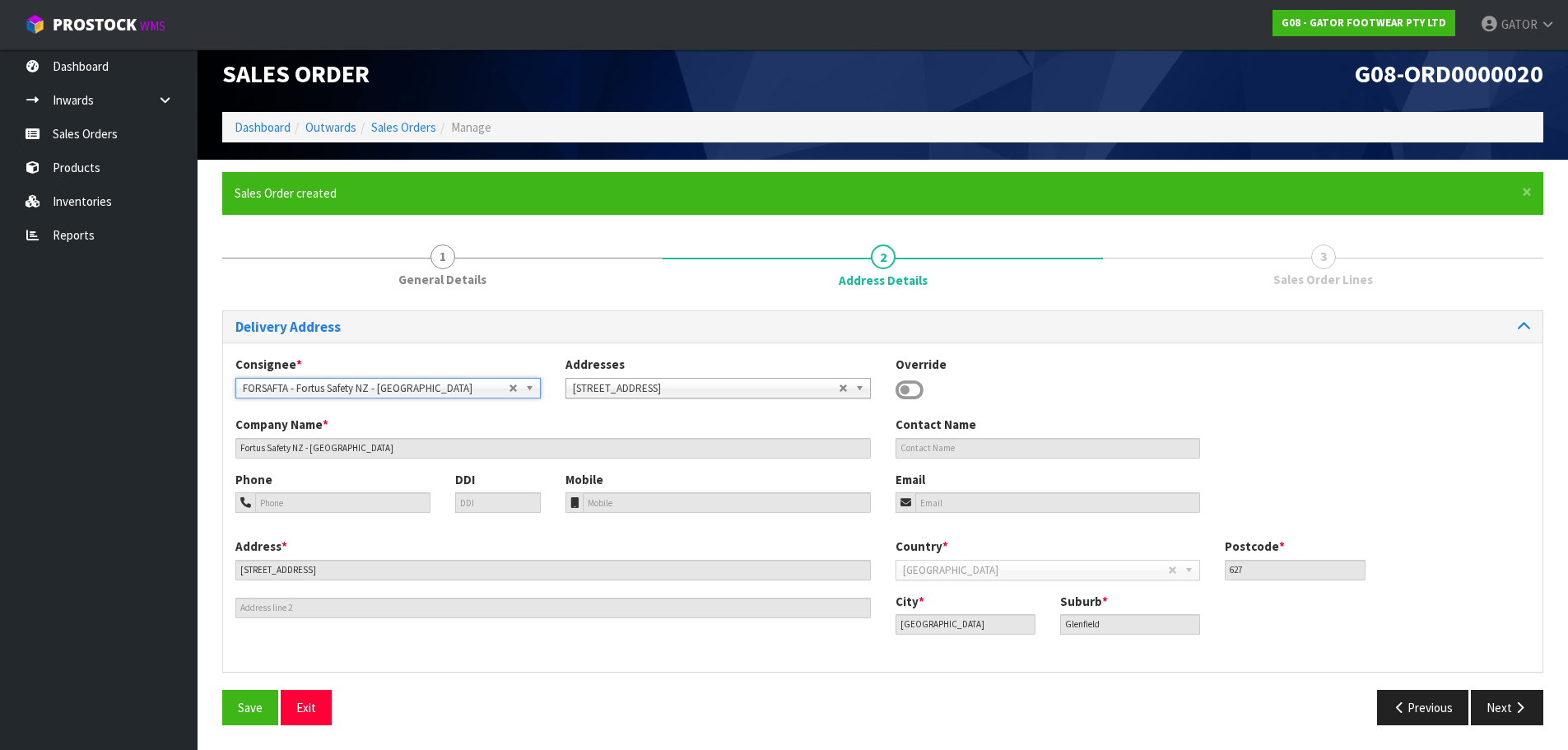
drag, startPoint x: 912, startPoint y: 390, endPoint x: 936, endPoint y: 392, distance: 24.1
click at [912, 389] on icon at bounding box center [909, 390] width 28 height 25
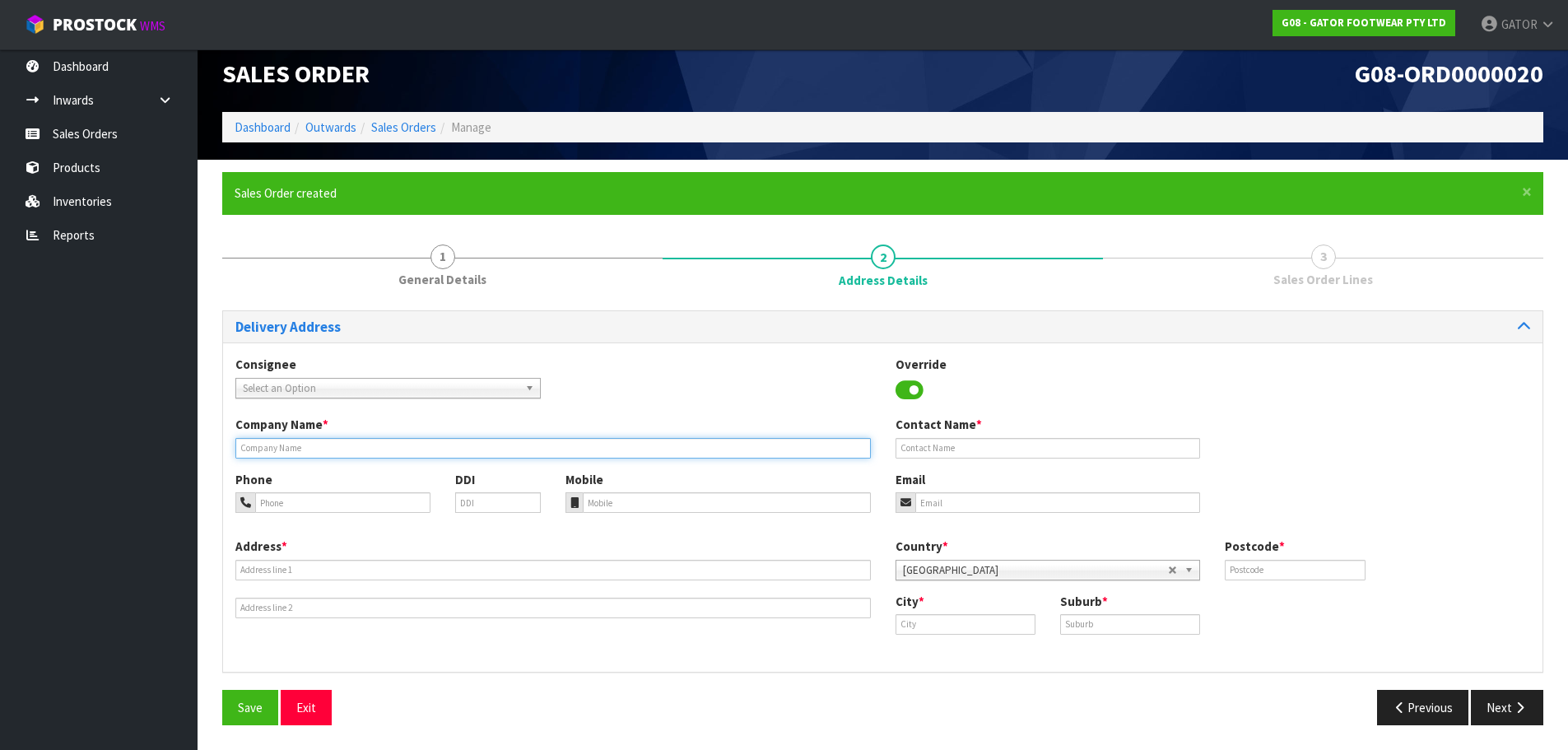
click at [400, 445] on input "text" at bounding box center [553, 448] width 635 height 21
type input "FORTUS SAFETY NZ - [GEOGRAPHIC_DATA]"
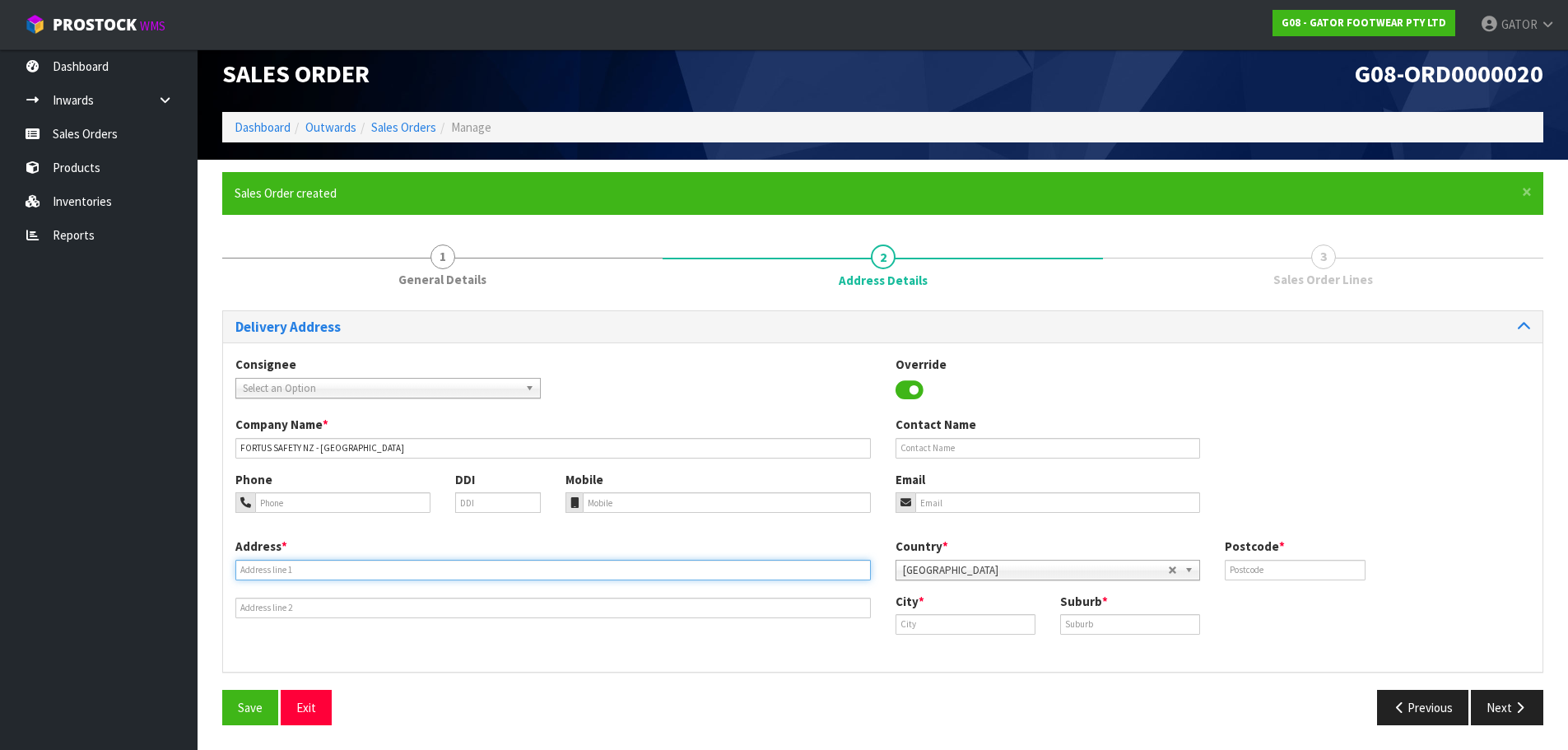
click at [322, 569] on input "text" at bounding box center [553, 571] width 635 height 21
type input "[STREET_ADDRESS][PERSON_NAME]"
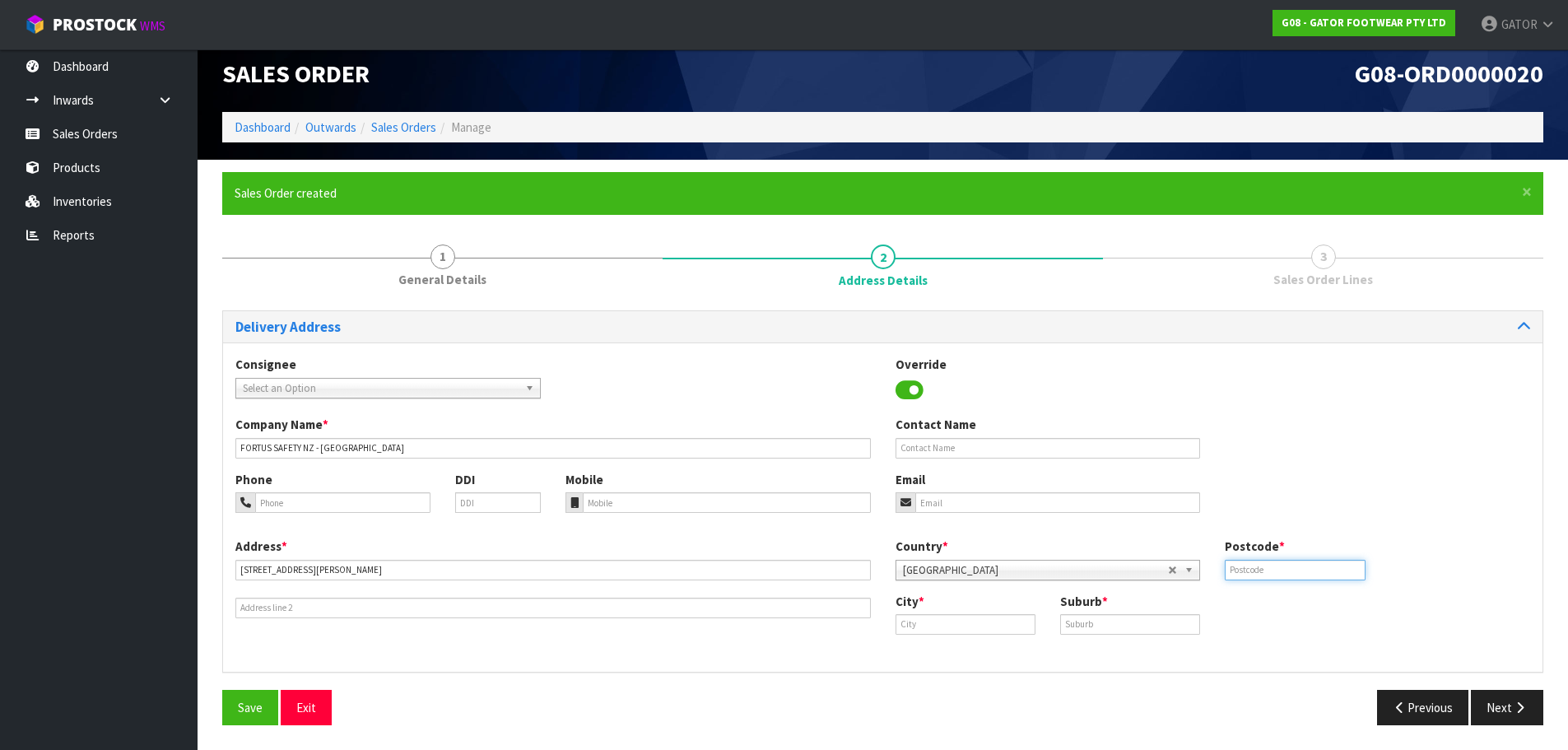
click at [1266, 567] on input "text" at bounding box center [1294, 571] width 140 height 21
type input "2013"
click at [942, 625] on input "text" at bounding box center [965, 625] width 140 height 21
click at [961, 654] on strong "East Tamaki" at bounding box center [946, 653] width 68 height 15
type input "East Tamaki"
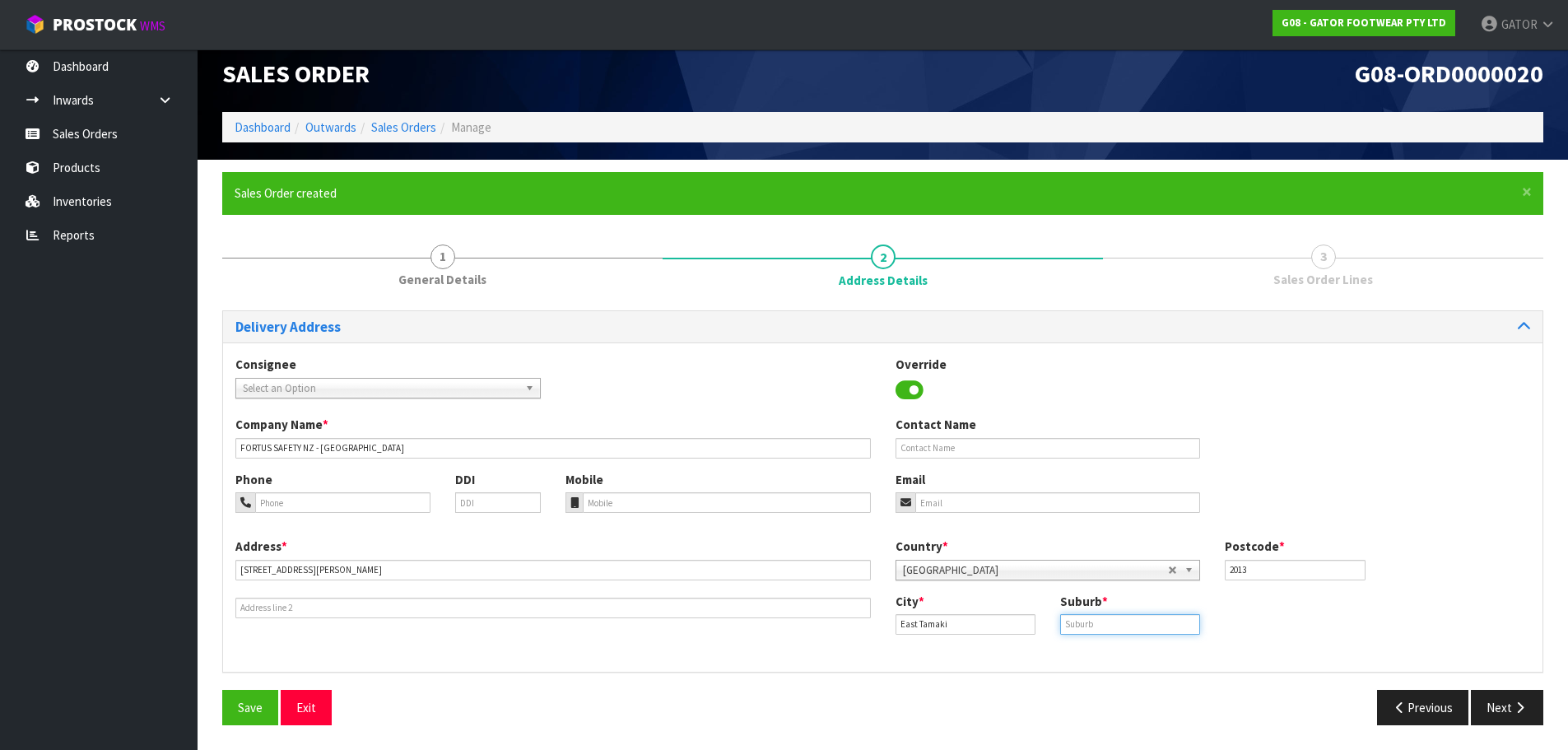
click at [1134, 624] on input "text" at bounding box center [1130, 625] width 140 height 21
type input "[GEOGRAPHIC_DATA]"
click at [352, 502] on input "tel" at bounding box center [343, 503] width 175 height 21
type input "09 271 5814"
click at [1050, 502] on input "email" at bounding box center [1059, 503] width 286 height 21
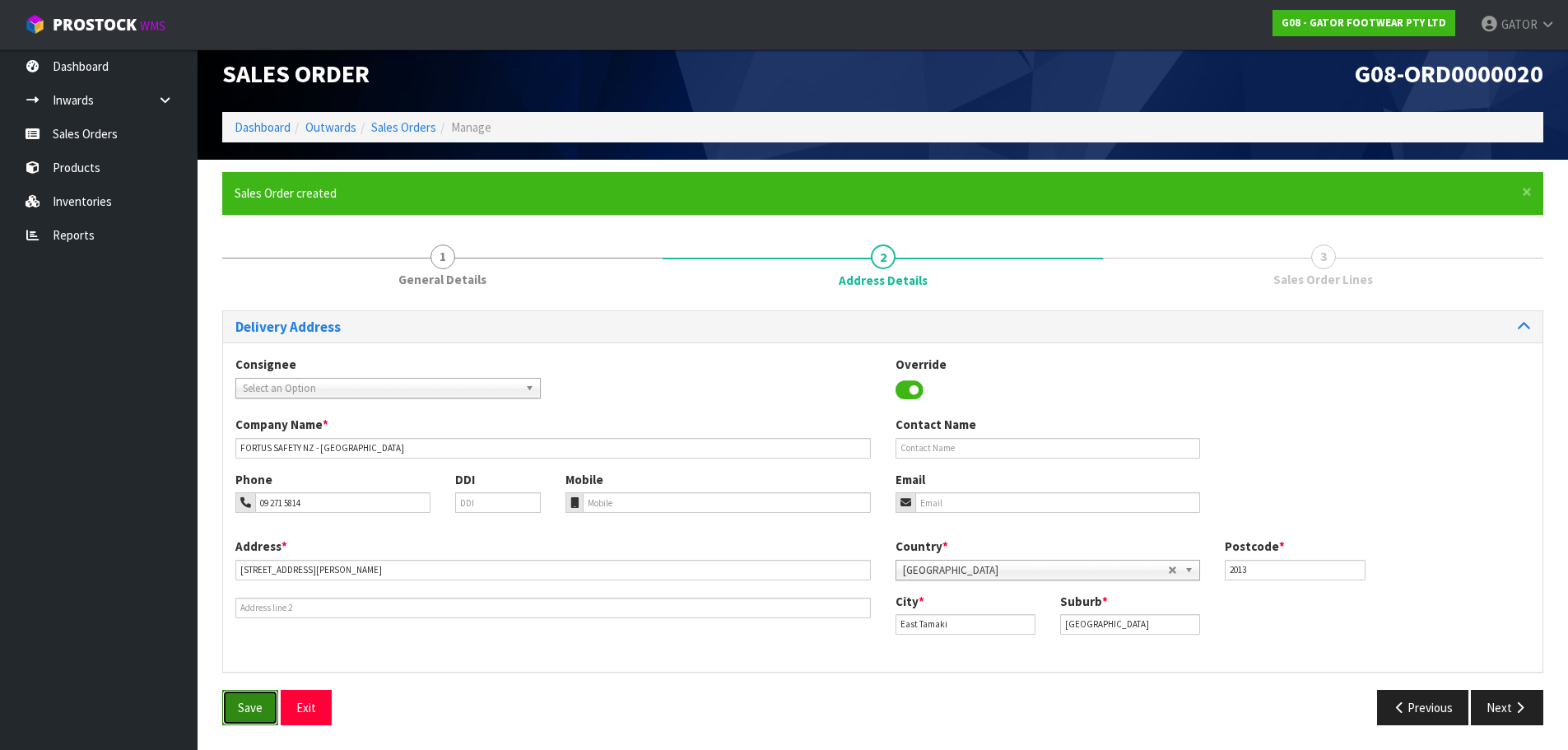
click at [242, 707] on span "Save" at bounding box center [250, 708] width 25 height 15
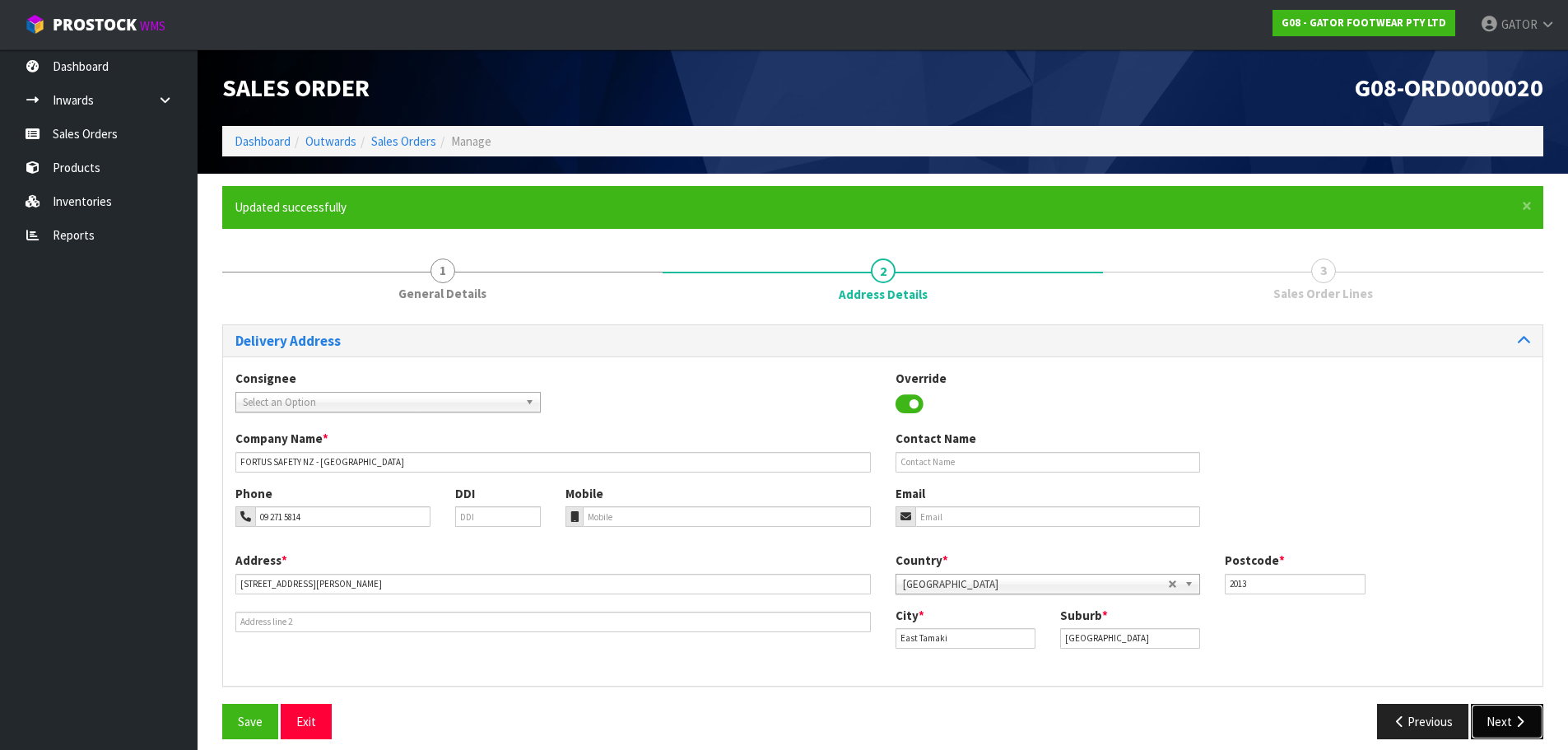
click at [1507, 719] on button "Next" at bounding box center [1508, 721] width 72 height 35
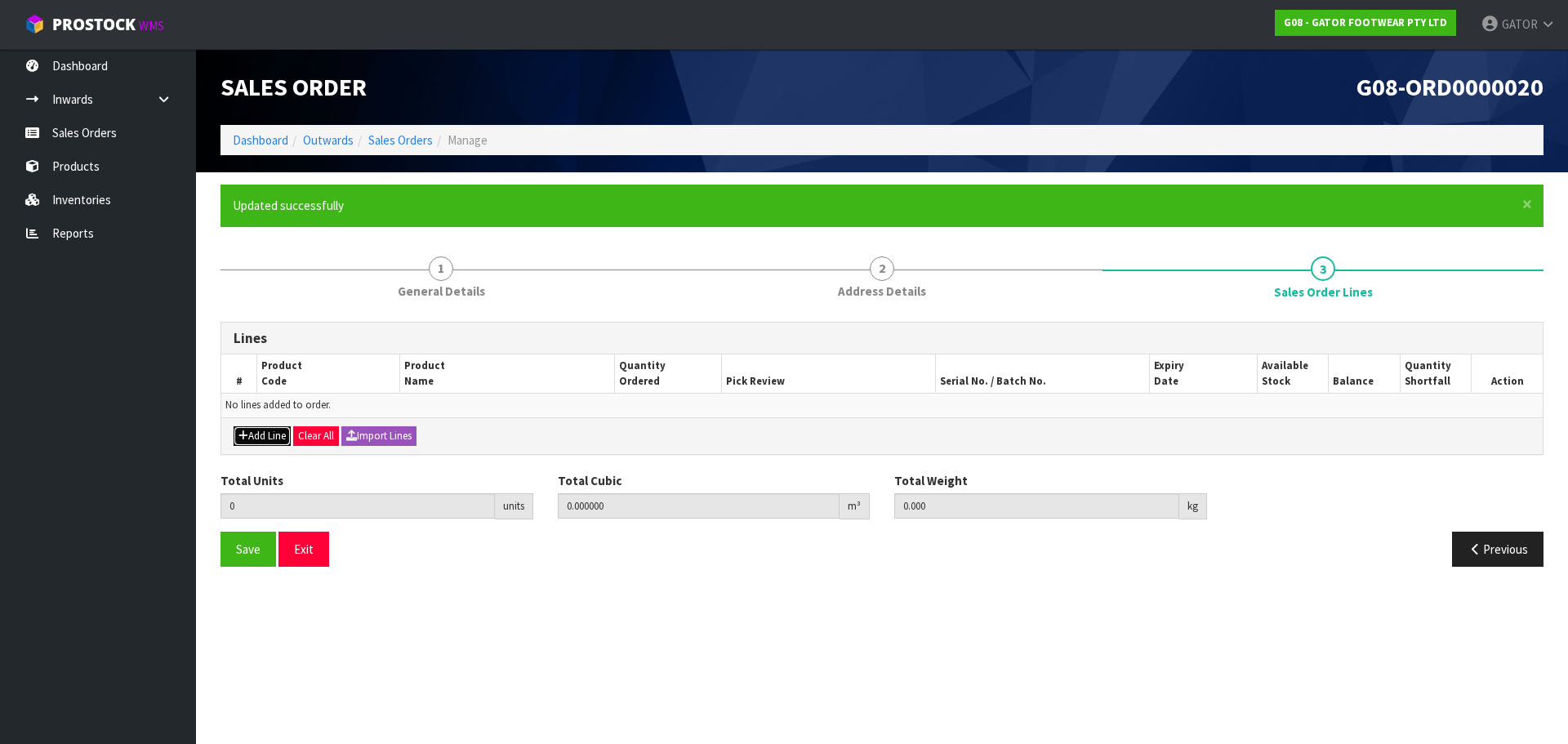
click at [259, 434] on button "Add Line" at bounding box center [262, 436] width 57 height 20
type input "0"
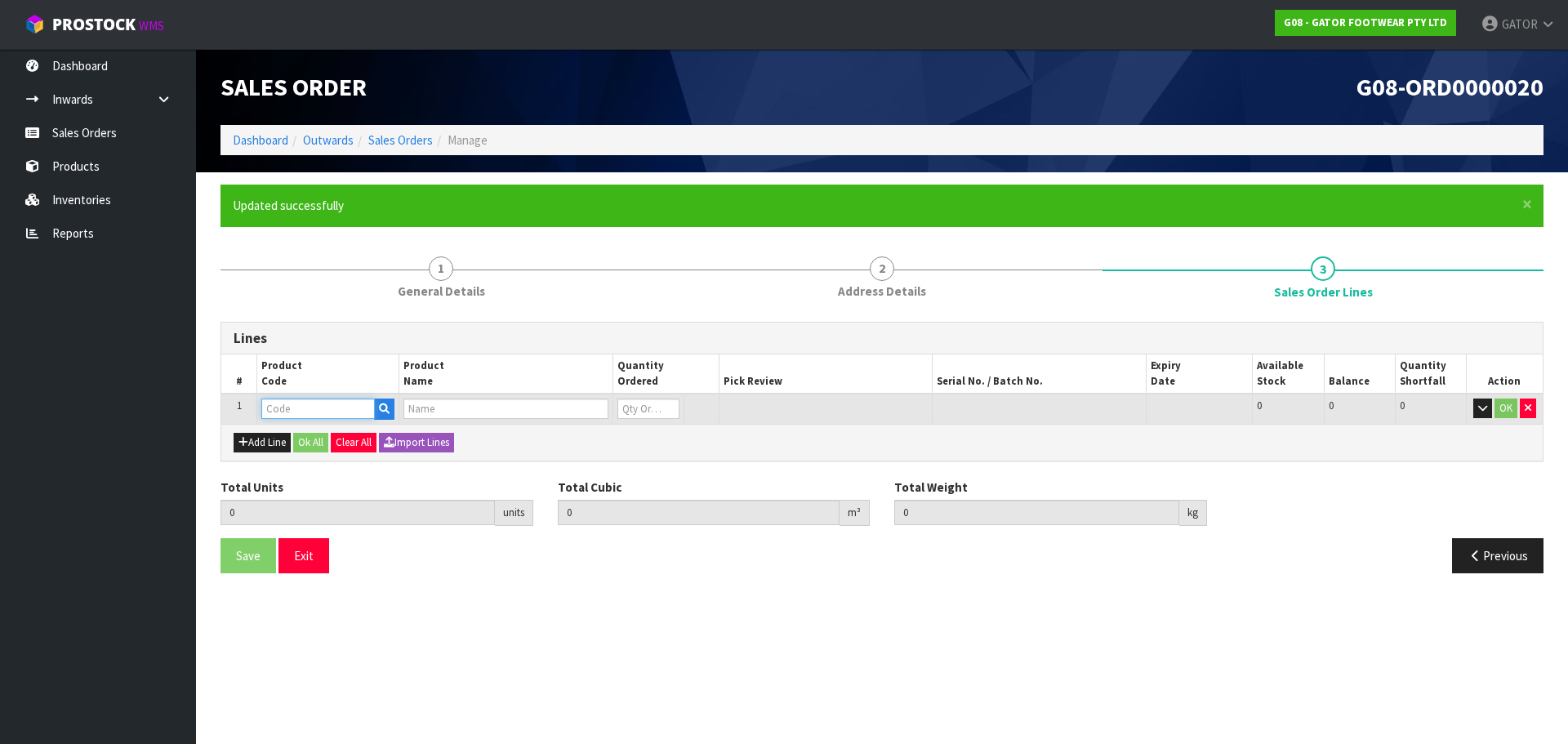
click at [302, 410] on input "text" at bounding box center [318, 409] width 114 height 21
type input "O"
type input "OSCKIT1"
type input "0.000000"
type input "0.000"
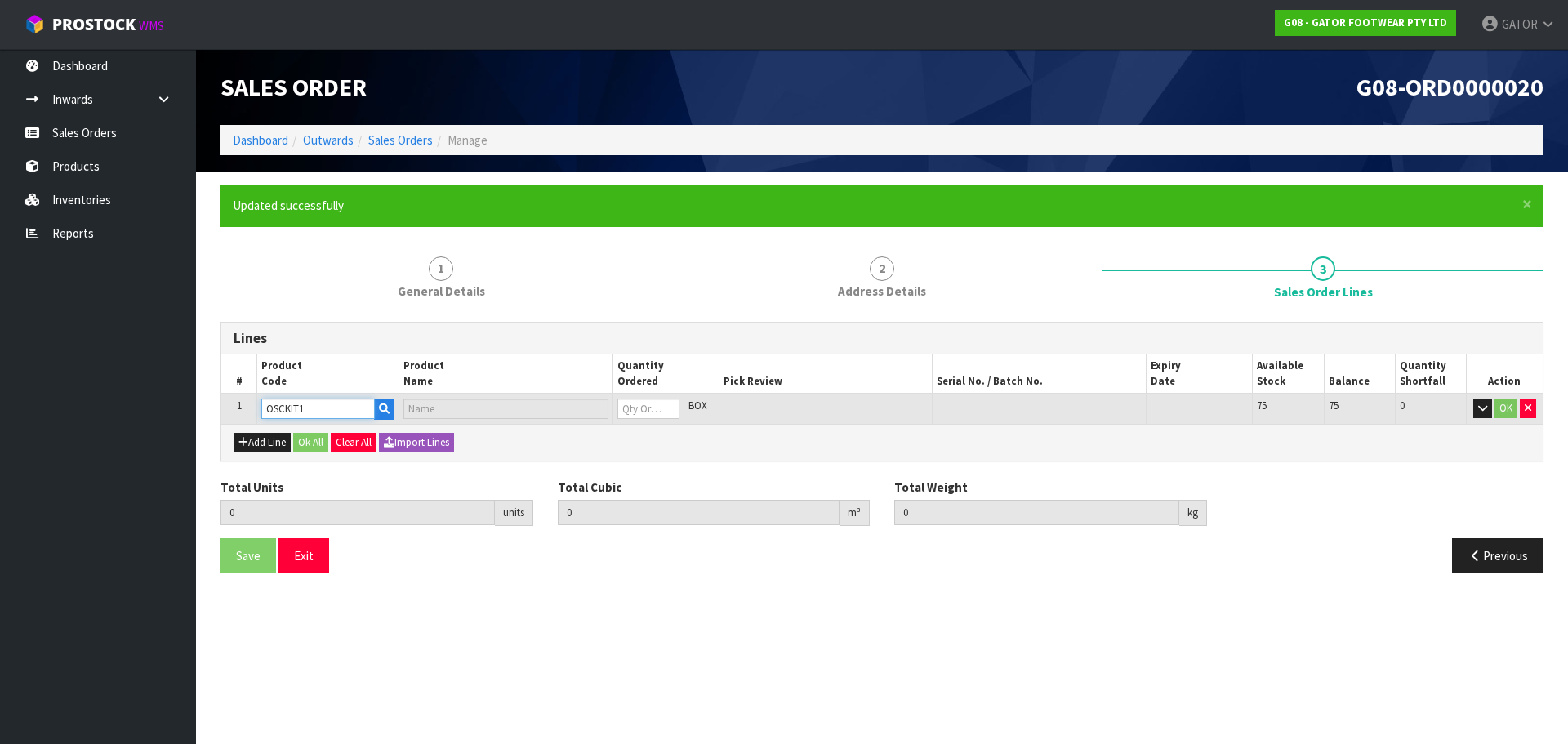
type input "[PERSON_NAME] OVERSHOES COMPOSITE KIT 5PCS S X1 MX2 LX2 PREMIUM"
type input "0"
type input "OSCKIT1"
type input "1"
type input "0.016354"
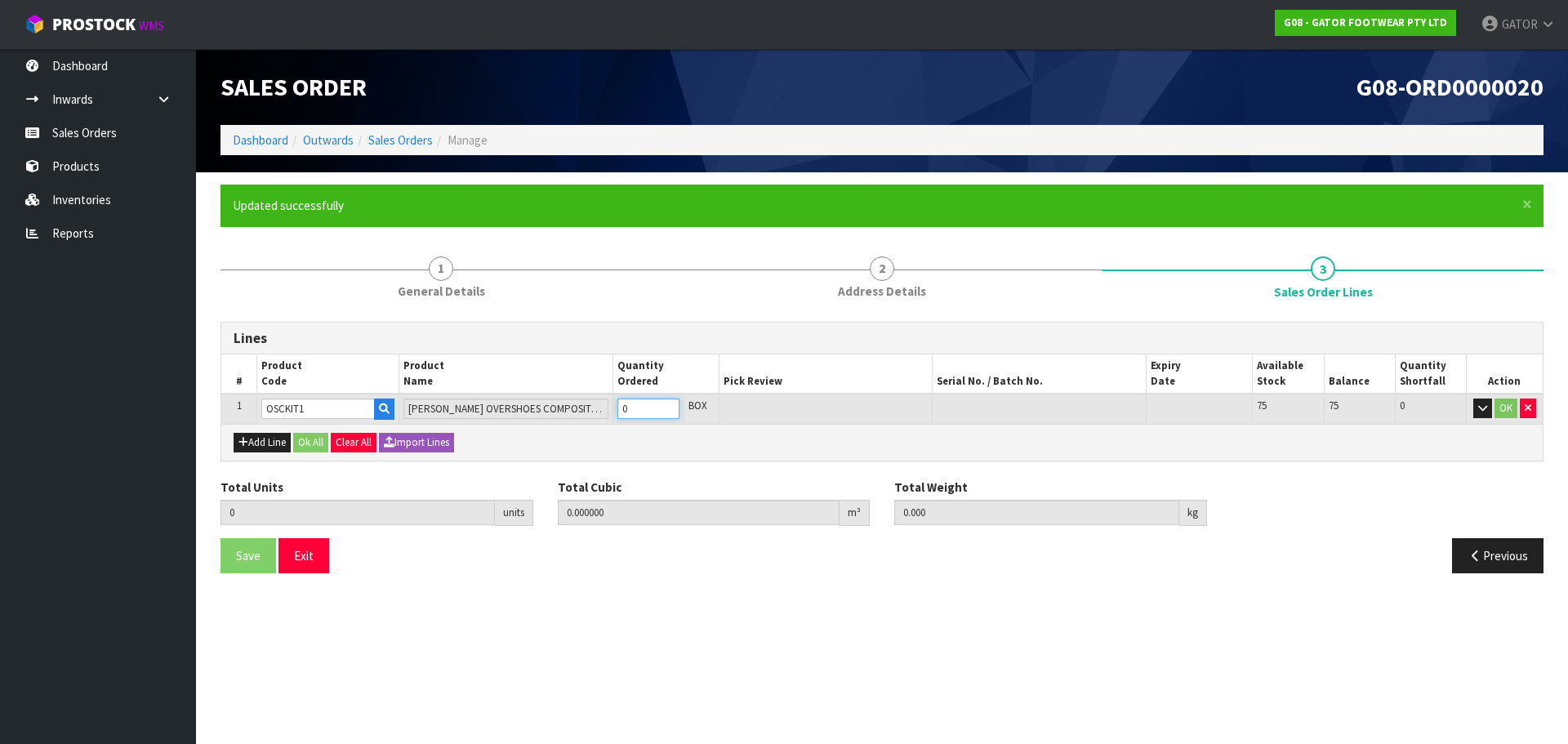
type input "3.95"
type input "1"
click at [669, 402] on input "1" at bounding box center [649, 409] width 62 height 21
type input "2"
type input "0.032708"
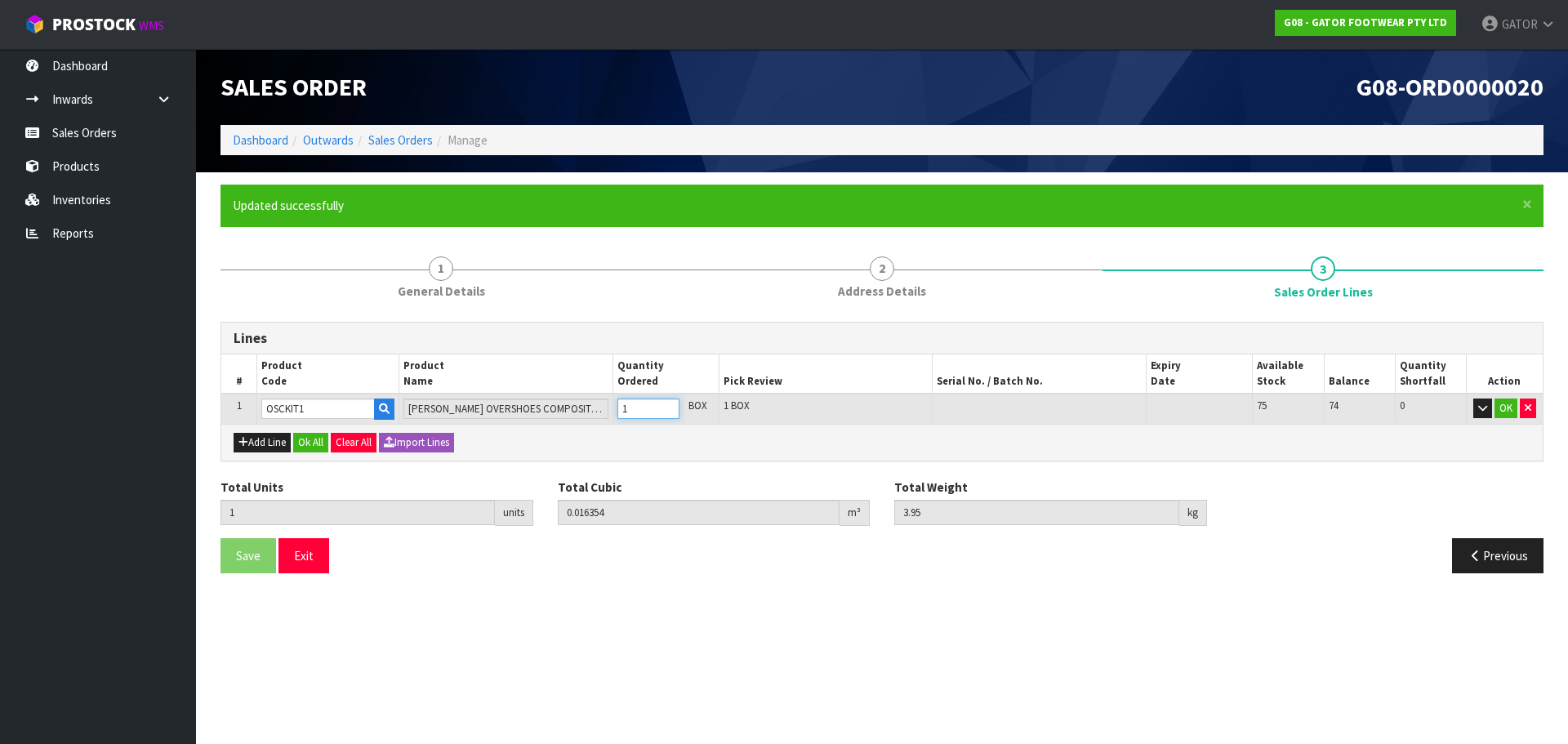
type input "7.9"
type input "2"
click at [669, 402] on input "2" at bounding box center [649, 409] width 62 height 21
click at [1309, 589] on section "× Close Updated successfully 1 General Details 2 Address Details 3 Sales Order …" at bounding box center [882, 385] width 1372 height 426
click at [1507, 408] on button "OK" at bounding box center [1506, 408] width 23 height 20
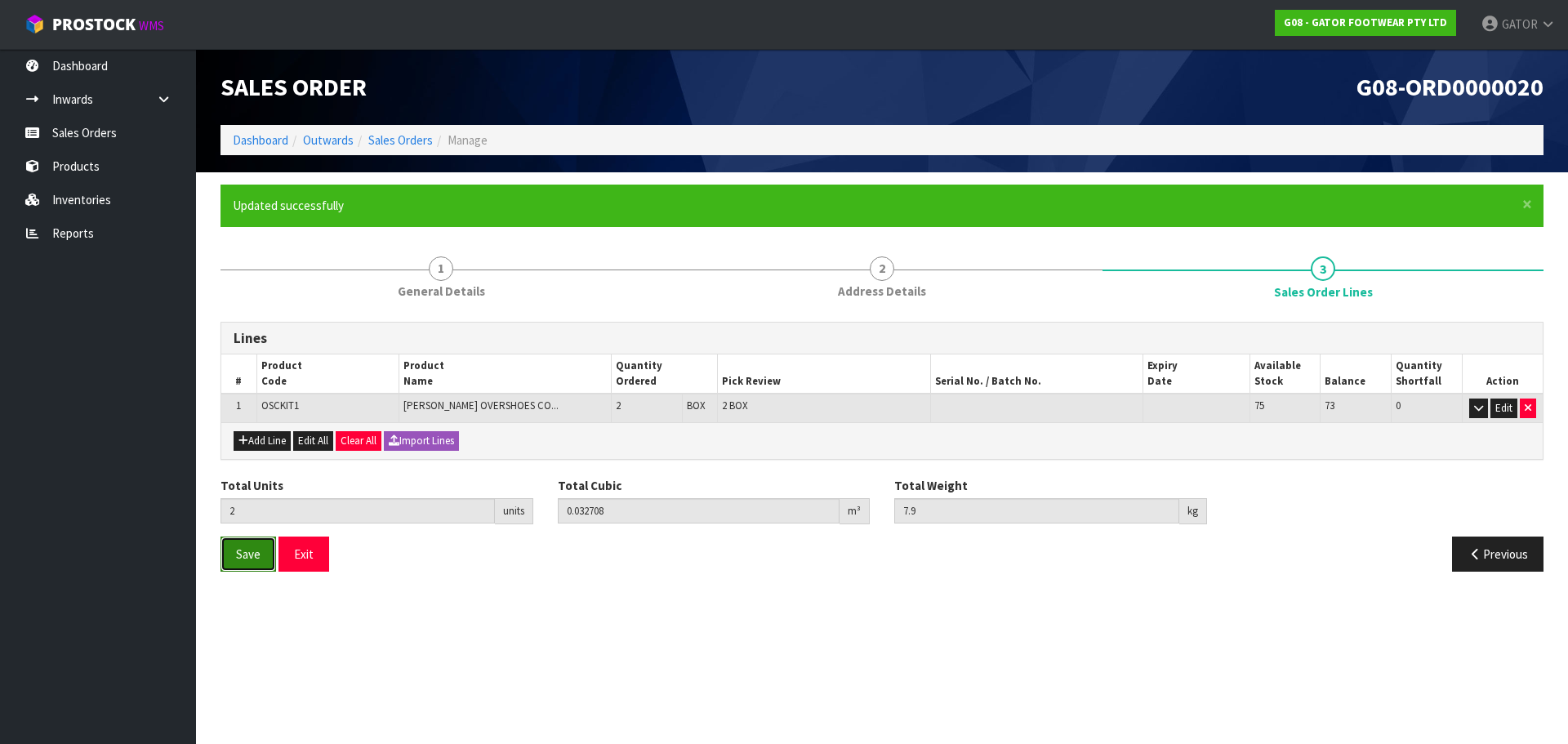
click at [242, 556] on span "Save" at bounding box center [248, 554] width 25 height 15
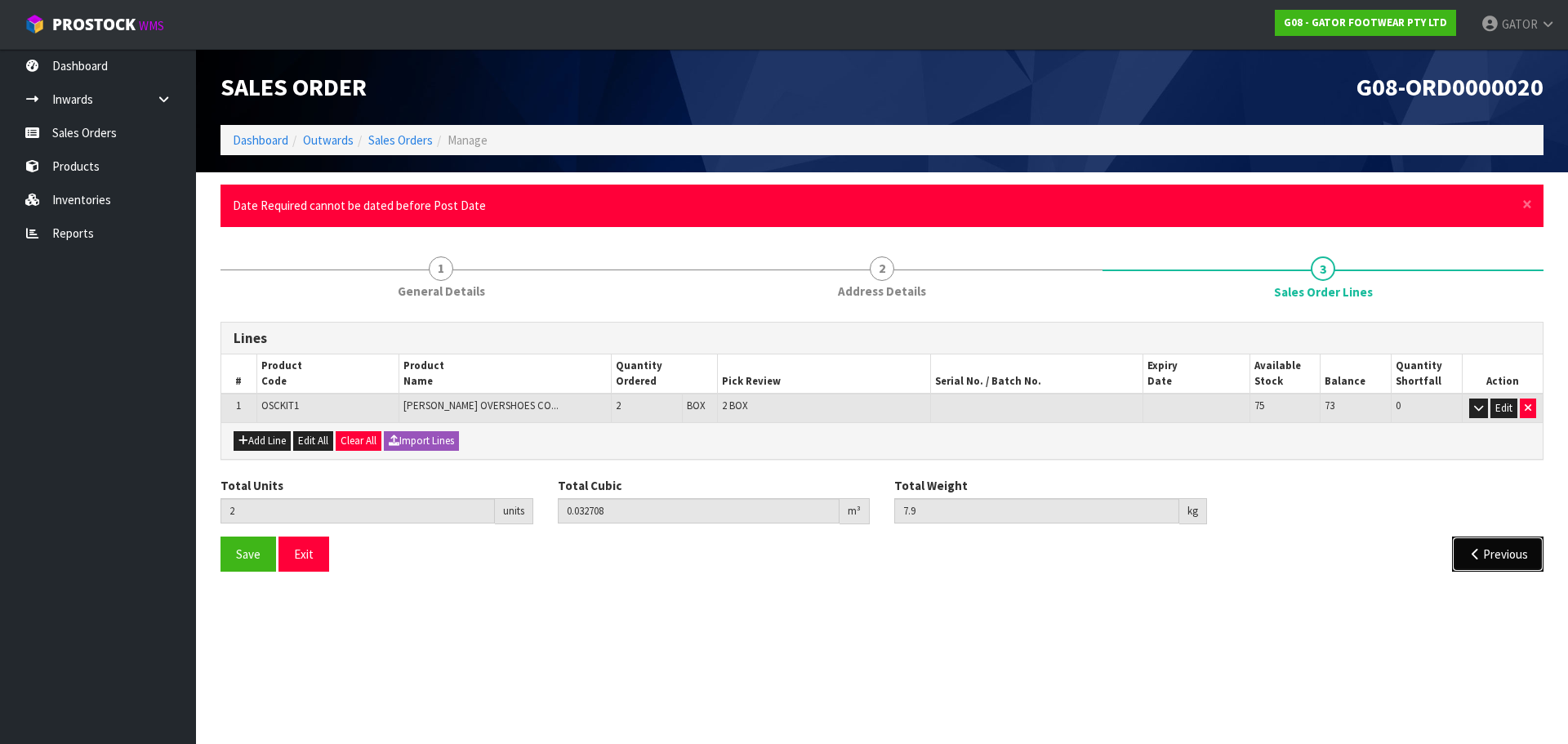
click at [1489, 555] on button "Previous" at bounding box center [1498, 554] width 92 height 35
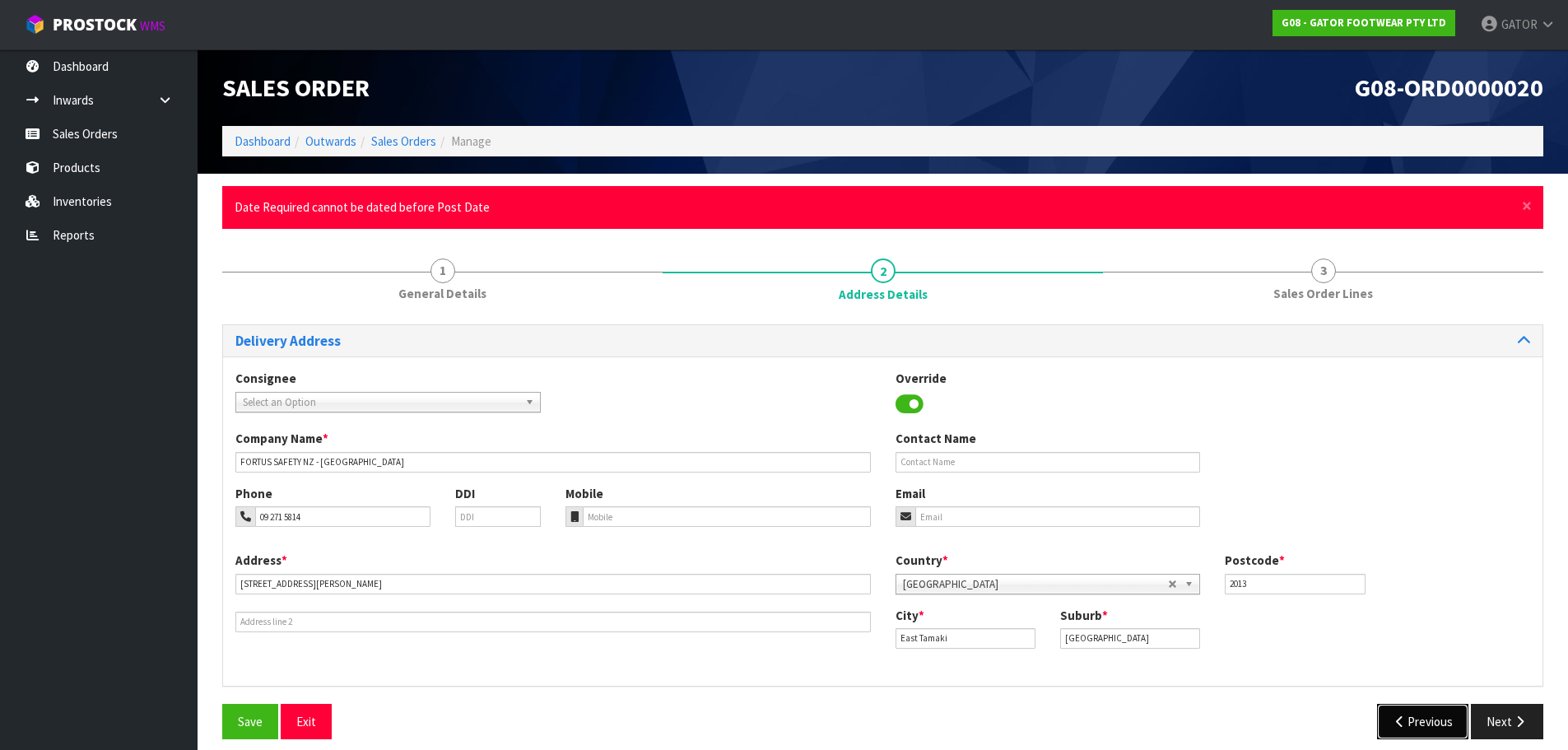
click at [1438, 716] on button "Previous" at bounding box center [1423, 721] width 93 height 35
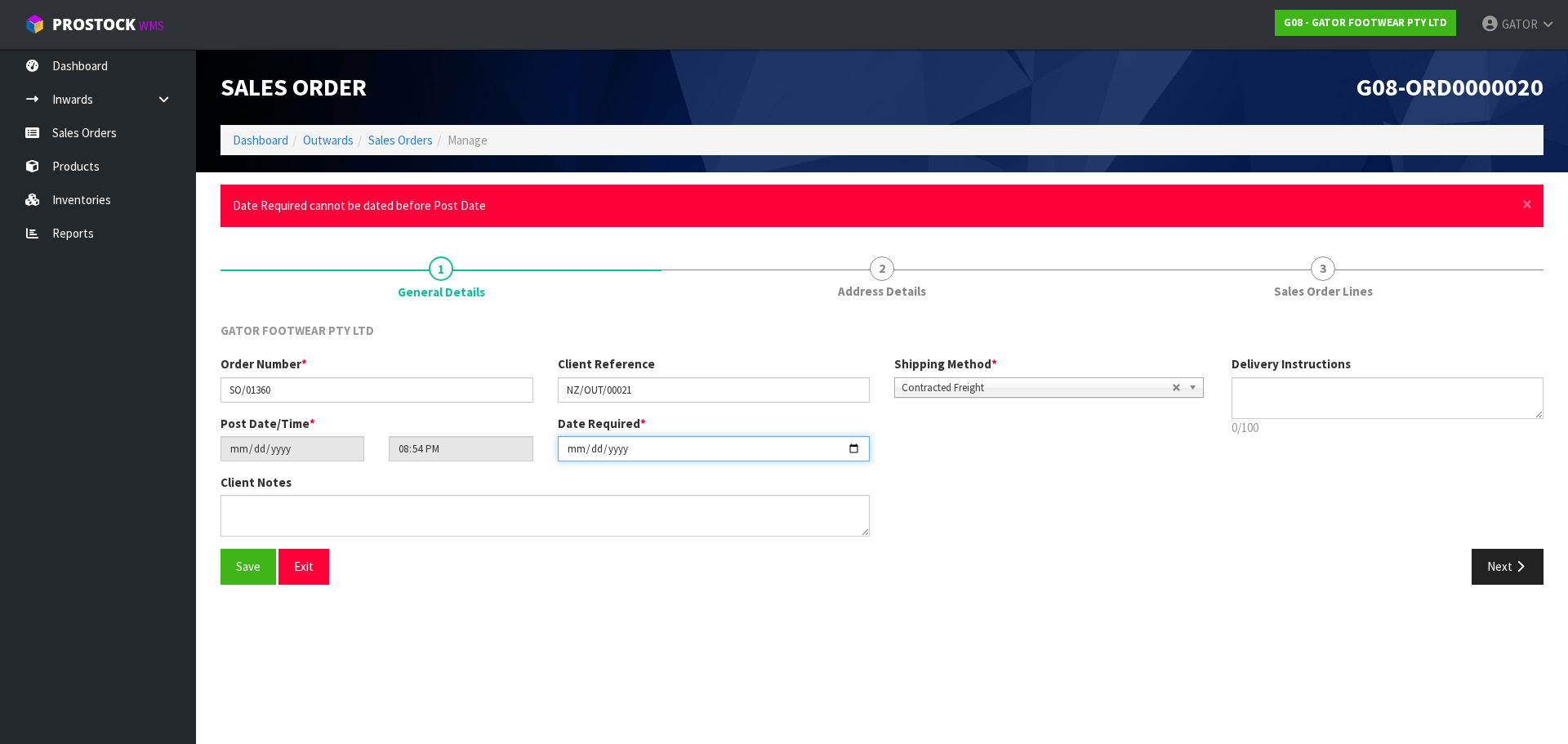
click at [854, 450] on input "[DATE]" at bounding box center [714, 449] width 313 height 26
type input "[DATE]"
click at [246, 563] on span "Save" at bounding box center [248, 566] width 25 height 15
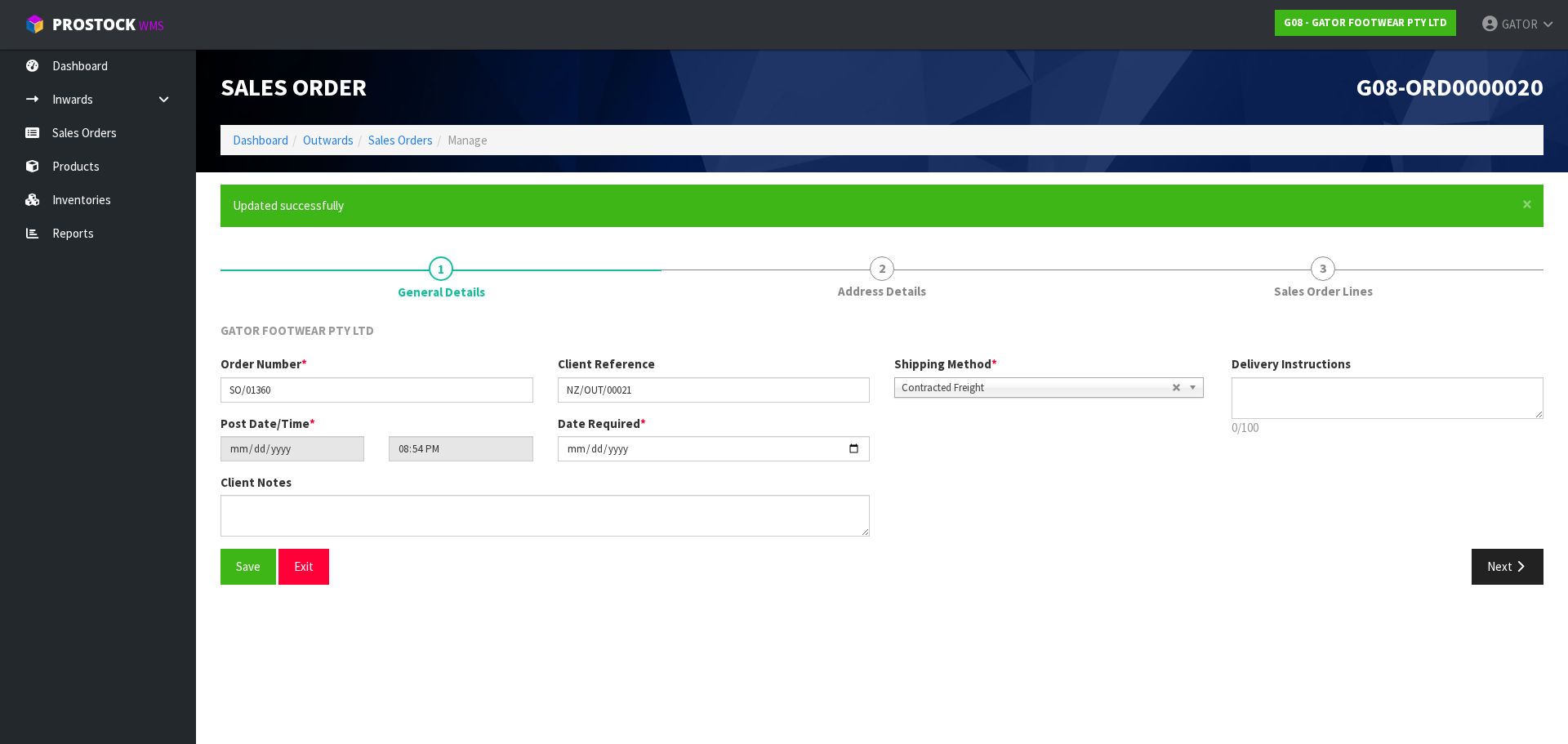
type input "[DATE]"
type input "00:24:00.000"
click at [308, 570] on button "Exit" at bounding box center [304, 566] width 51 height 35
